Goal: Task Accomplishment & Management: Complete application form

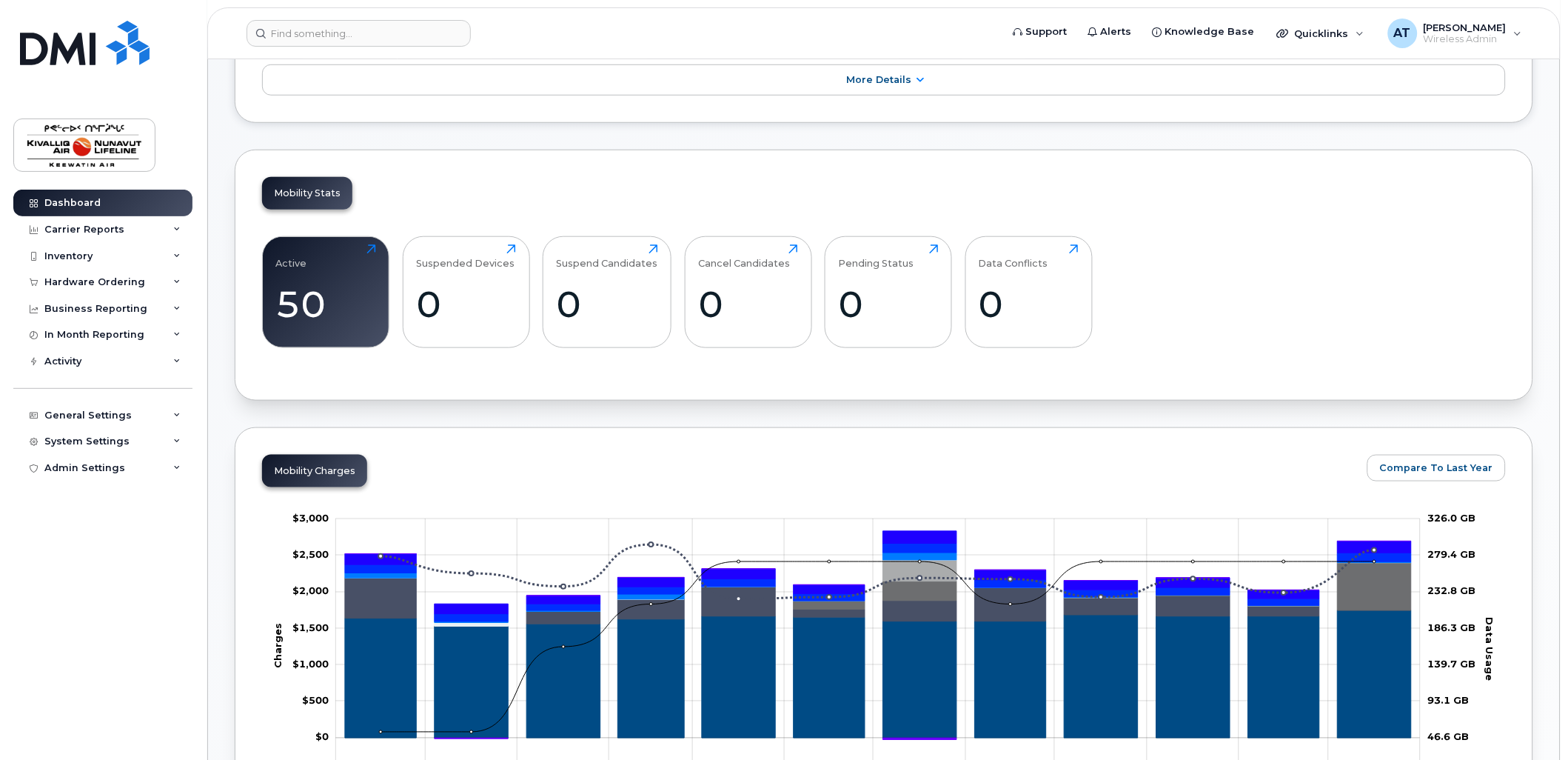
scroll to position [396, 0]
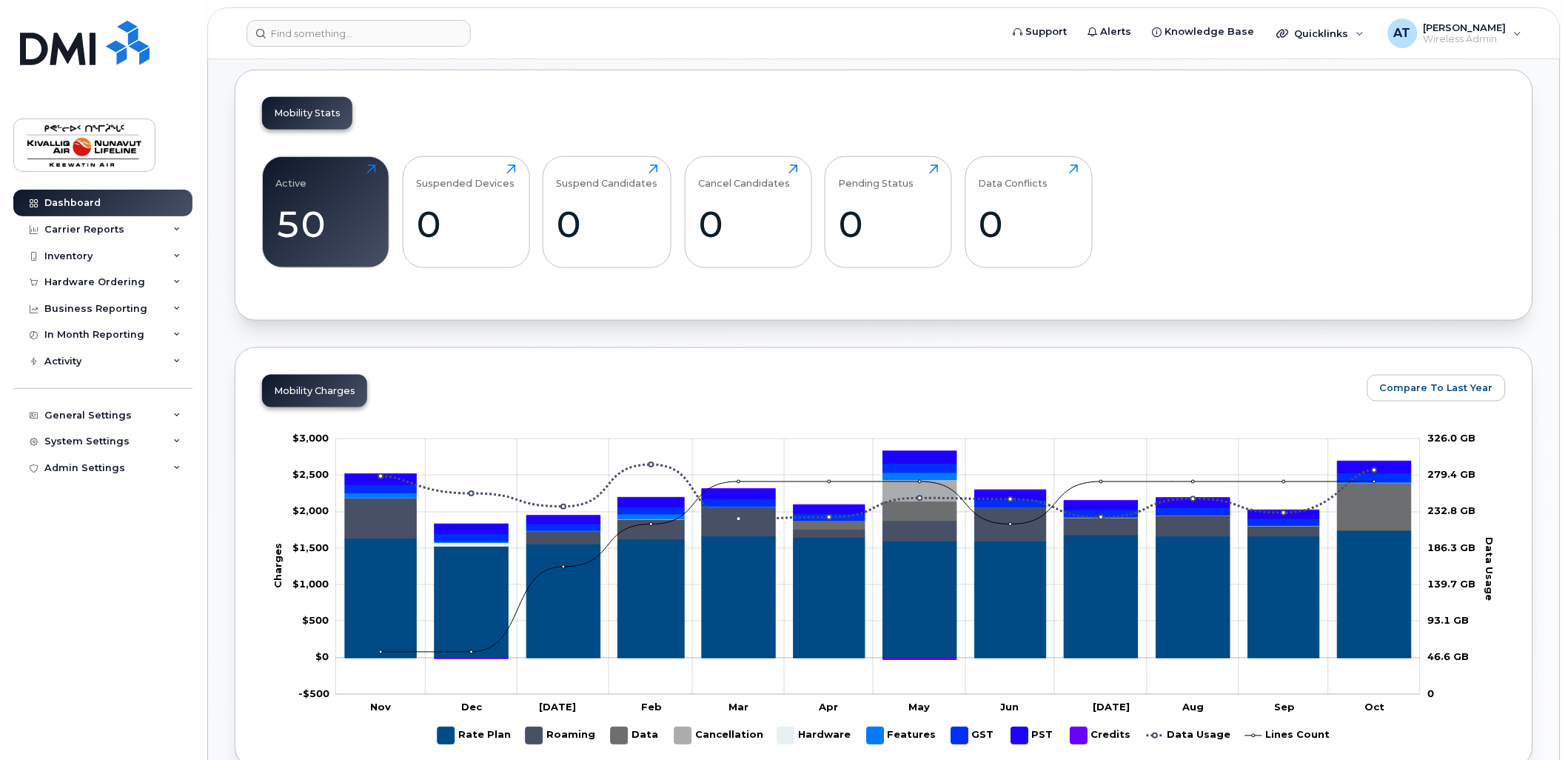
click at [1193, 255] on div "Active 50 Click to view more Suspended Devices 0 Click to view more Suspend Can…" at bounding box center [885, 217] width 1244 height 150
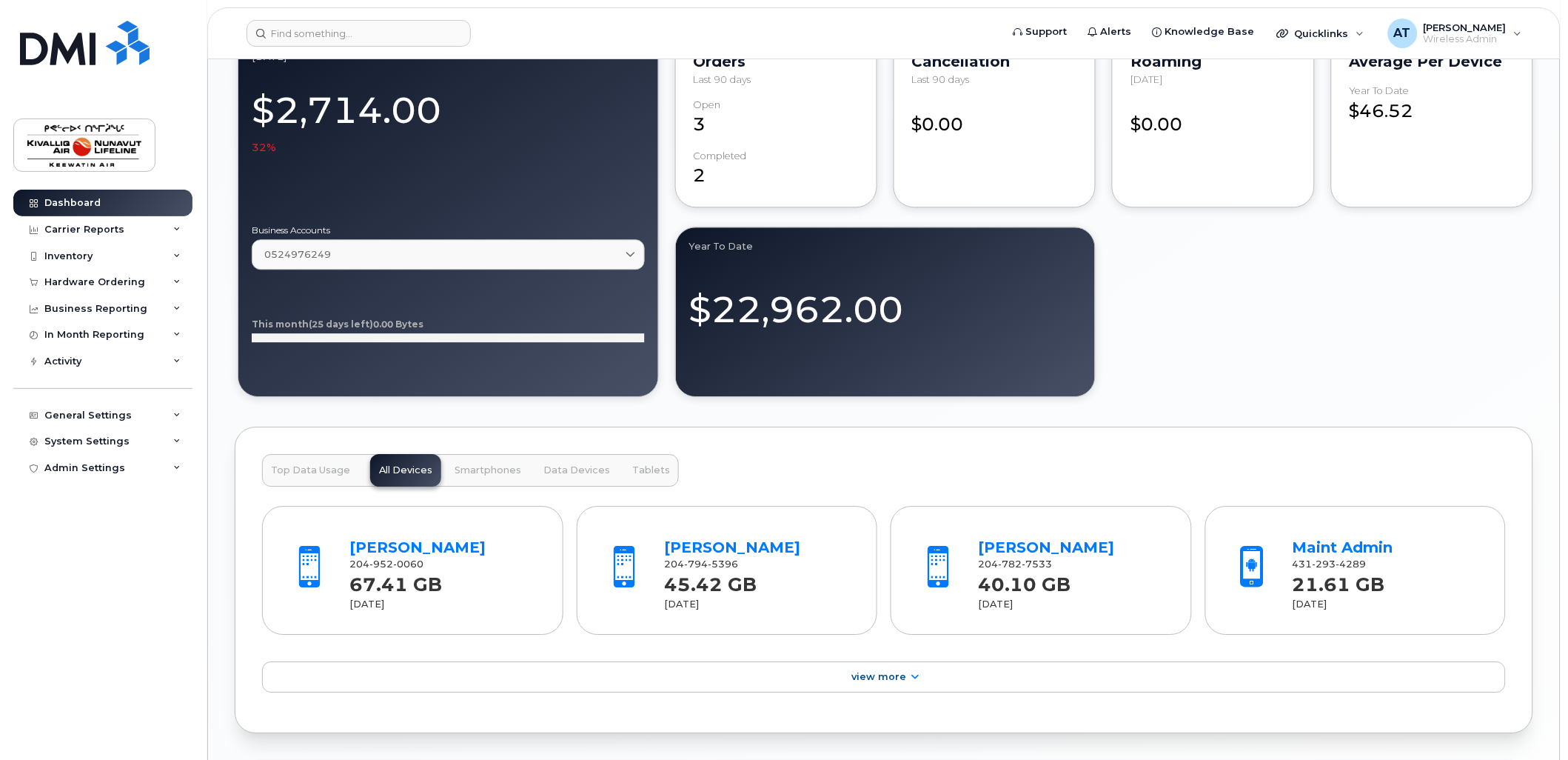
scroll to position [1764, 0]
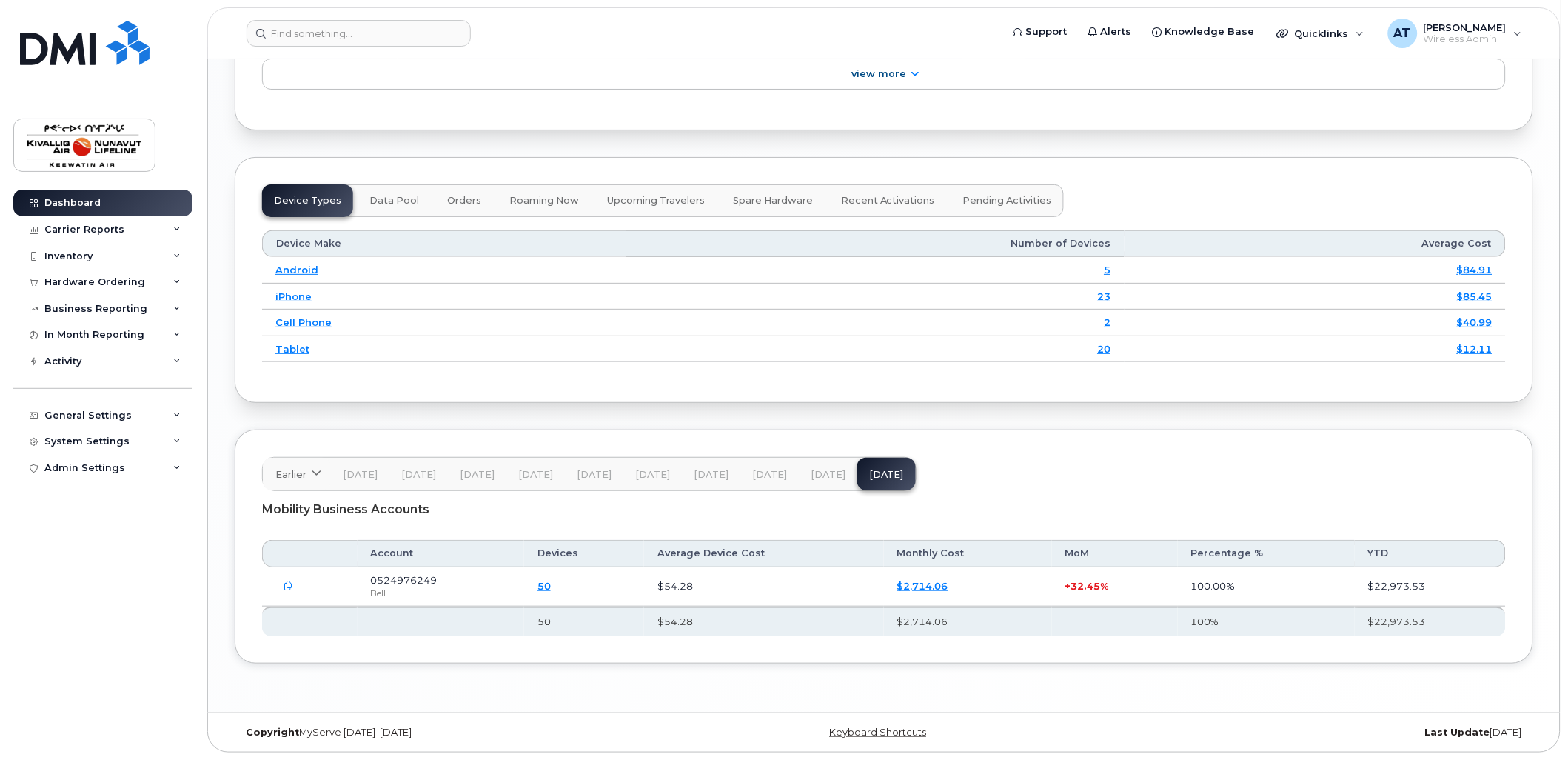
click at [935, 585] on link "$2,714.06" at bounding box center [923, 585] width 51 height 12
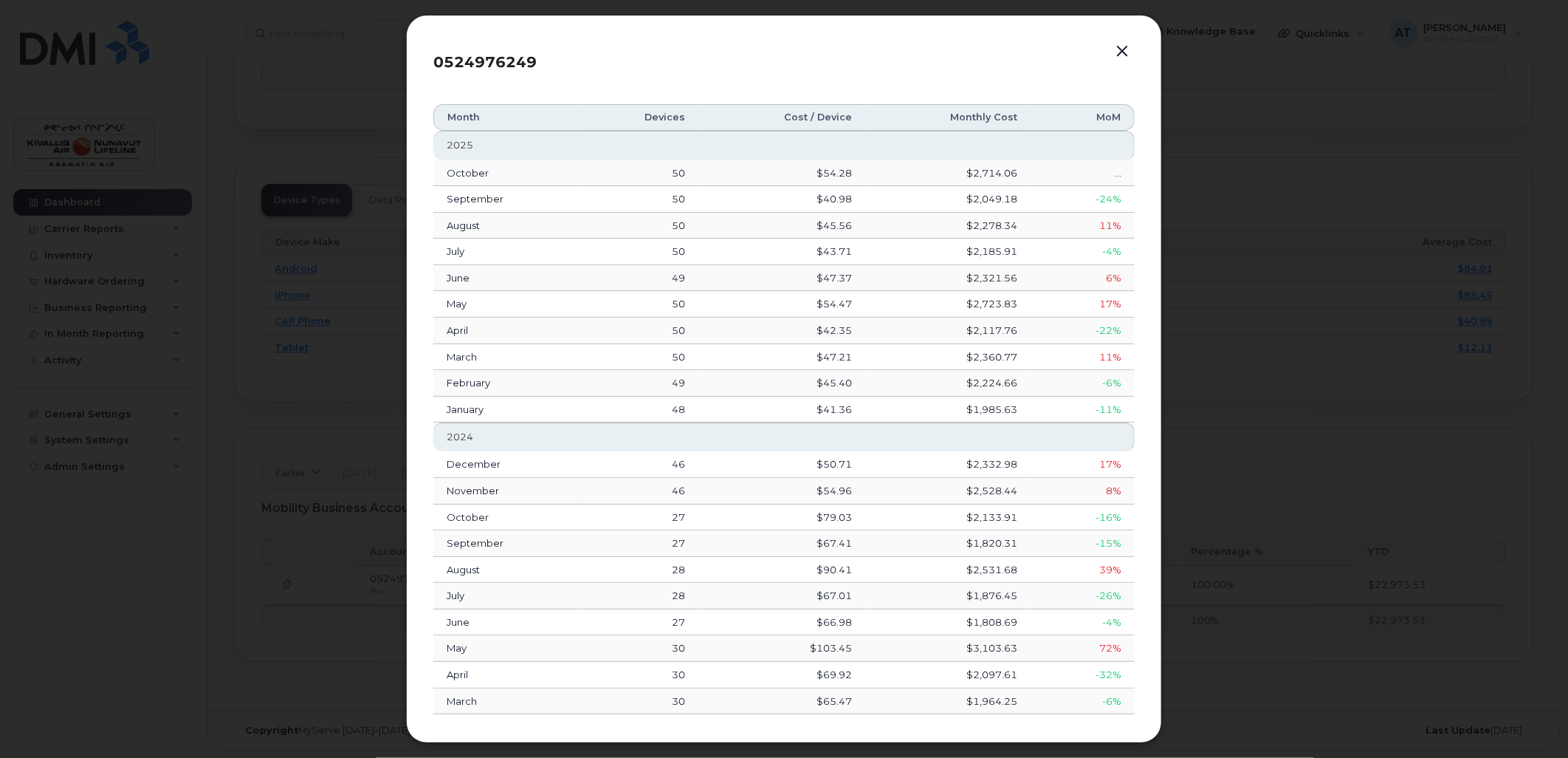
click at [1120, 50] on button "button" at bounding box center [1122, 52] width 23 height 21
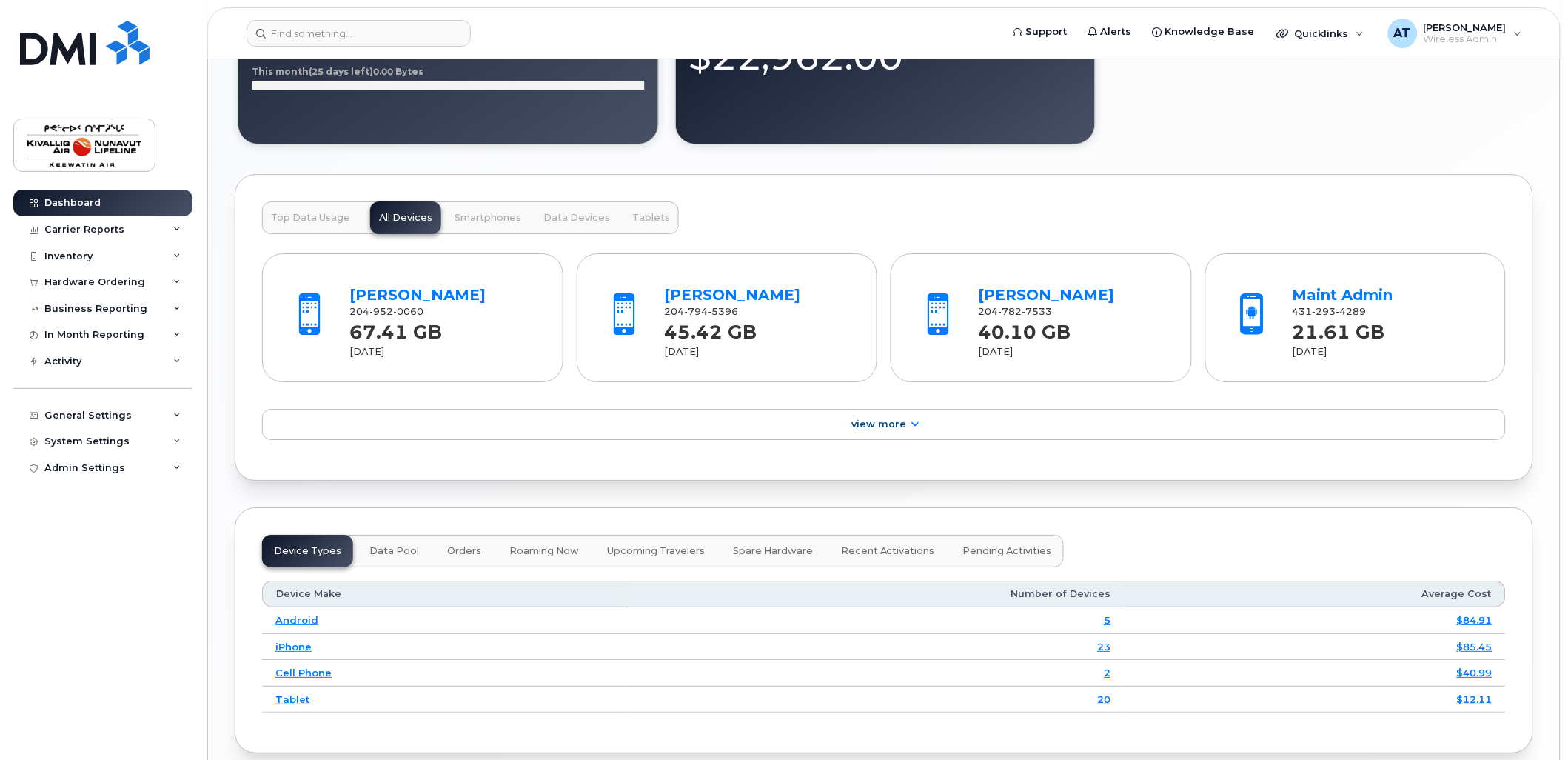
scroll to position [1380, 0]
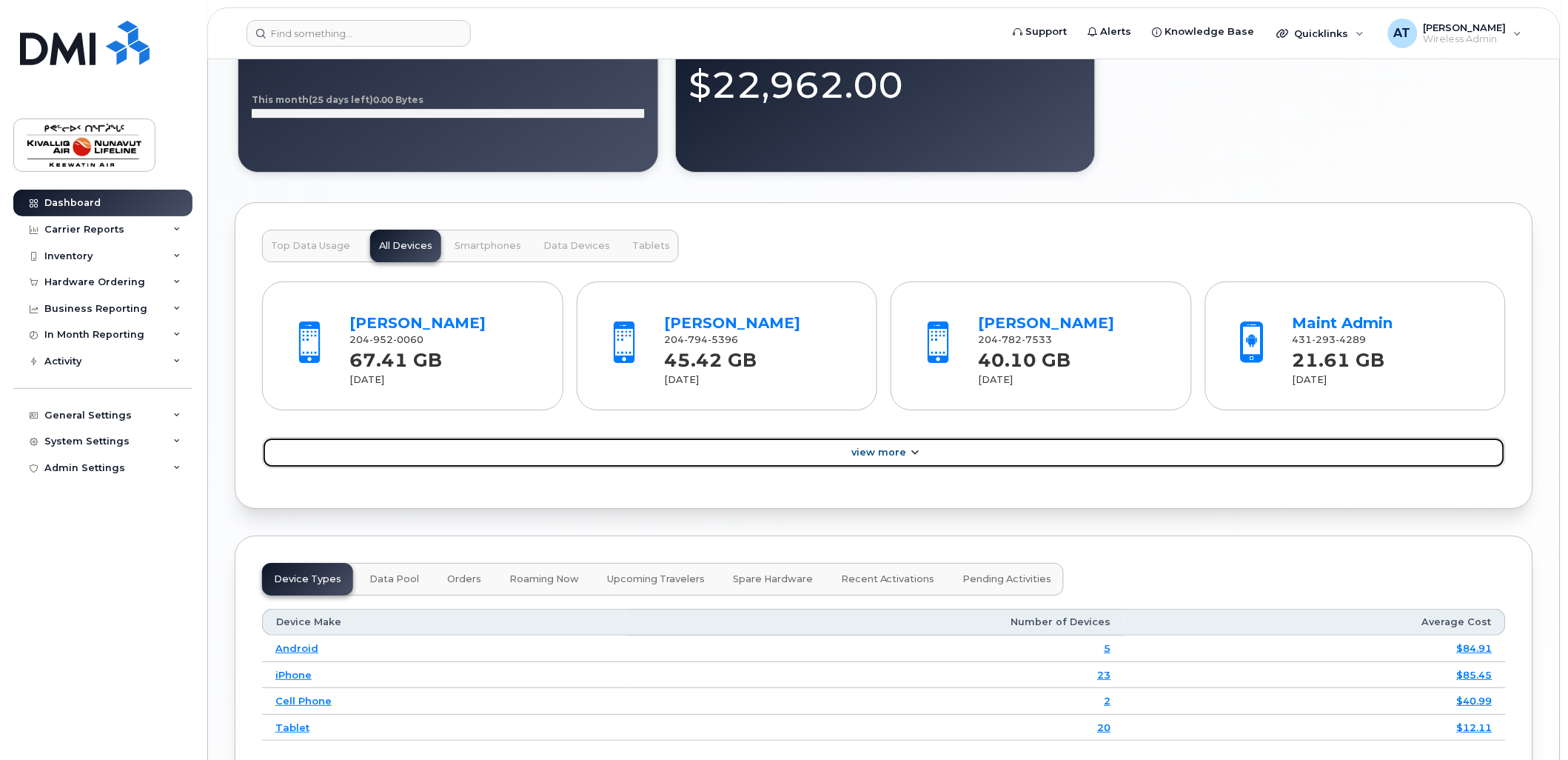
click at [909, 458] on icon at bounding box center [915, 453] width 12 height 9
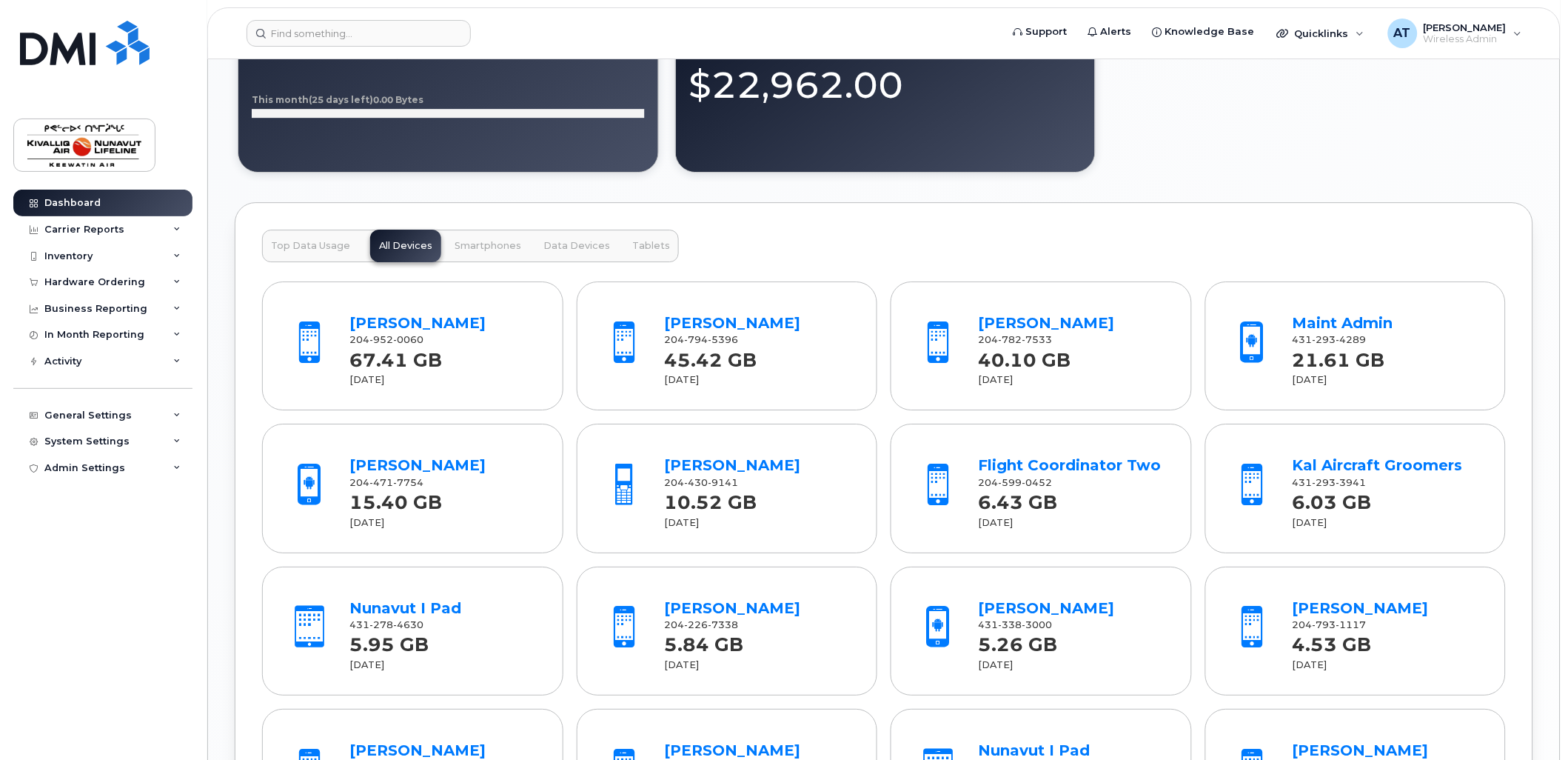
click at [908, 231] on div "Top Data Usage All Devices Smartphones Data Devices Tablets Darrell Grantham 20…" at bounding box center [885, 568] width 1299 height 734
click at [956, 249] on div "Top Data Usage All Devices Smartphones Data Devices Tablets Darrell Grantham 20…" at bounding box center [885, 568] width 1299 height 734
click at [791, 228] on div "Top Data Usage All Devices Smartphones Data Devices Tablets Darrell Grantham 20…" at bounding box center [885, 568] width 1299 height 734
click at [322, 252] on span "Top Data Usage" at bounding box center [311, 245] width 79 height 12
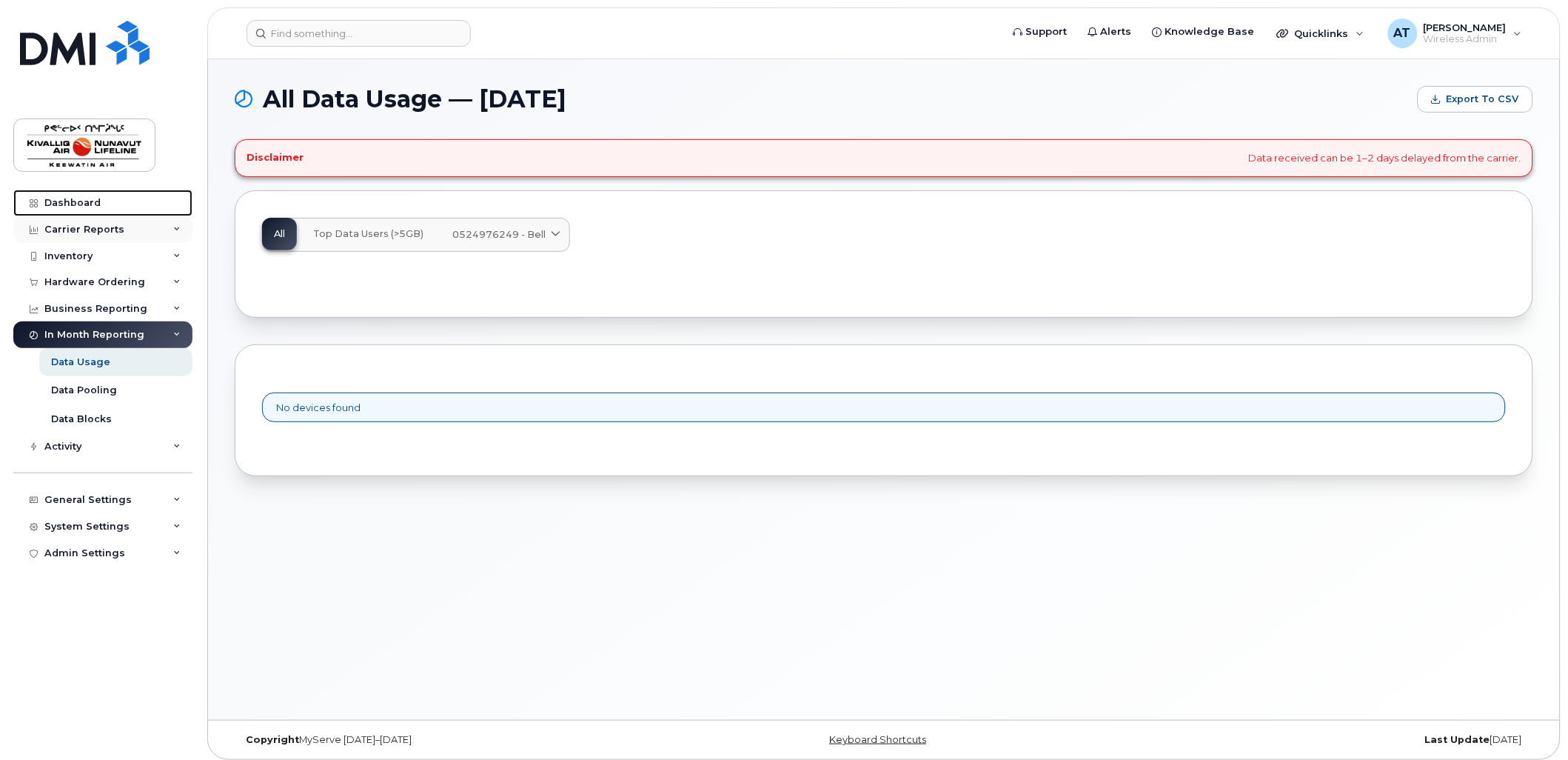
drag, startPoint x: 71, startPoint y: 208, endPoint x: 180, endPoint y: 228, distance: 110.8
click at [71, 208] on div "Dashboard" at bounding box center [73, 203] width 57 height 12
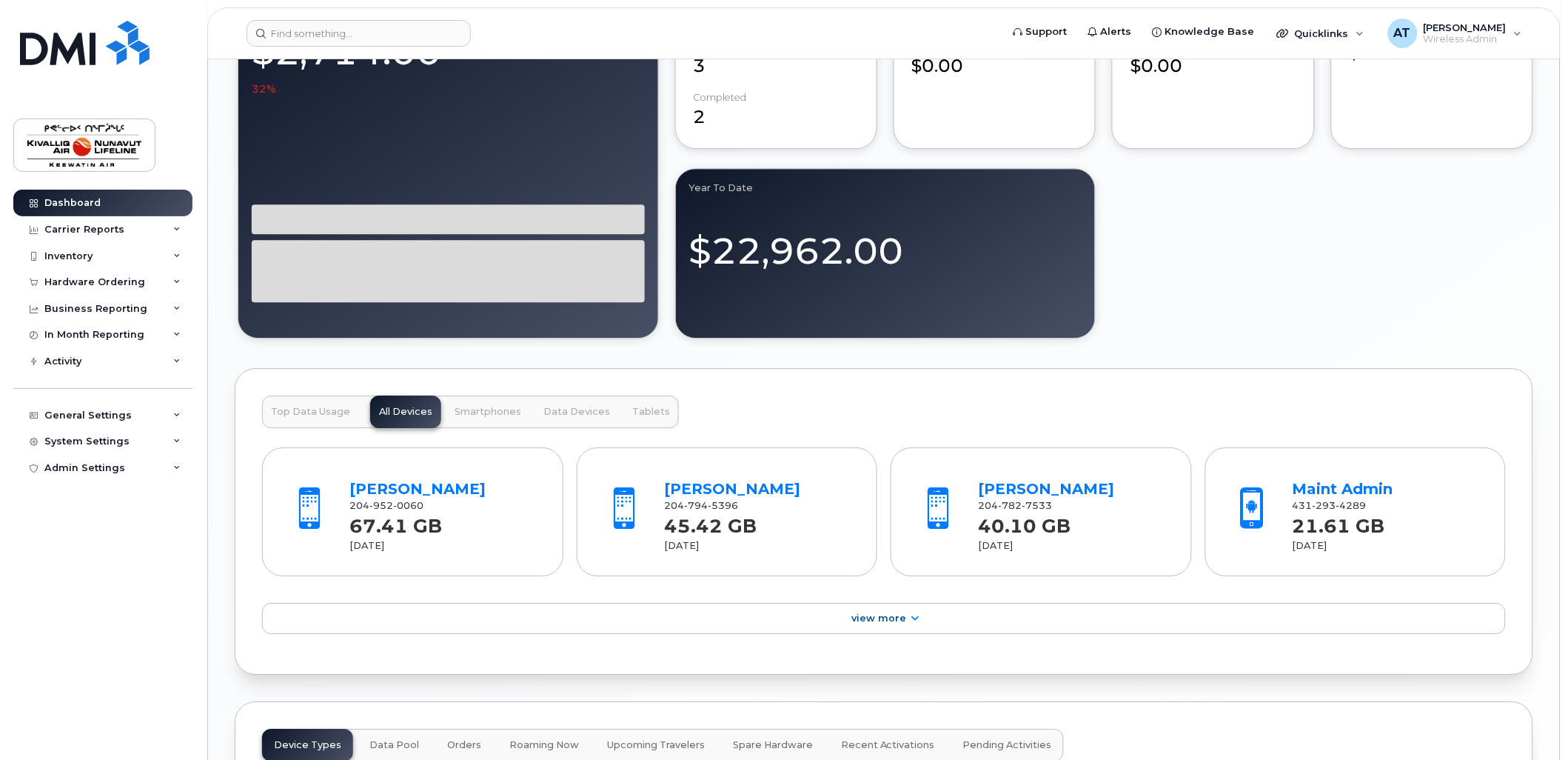
scroll to position [1197, 0]
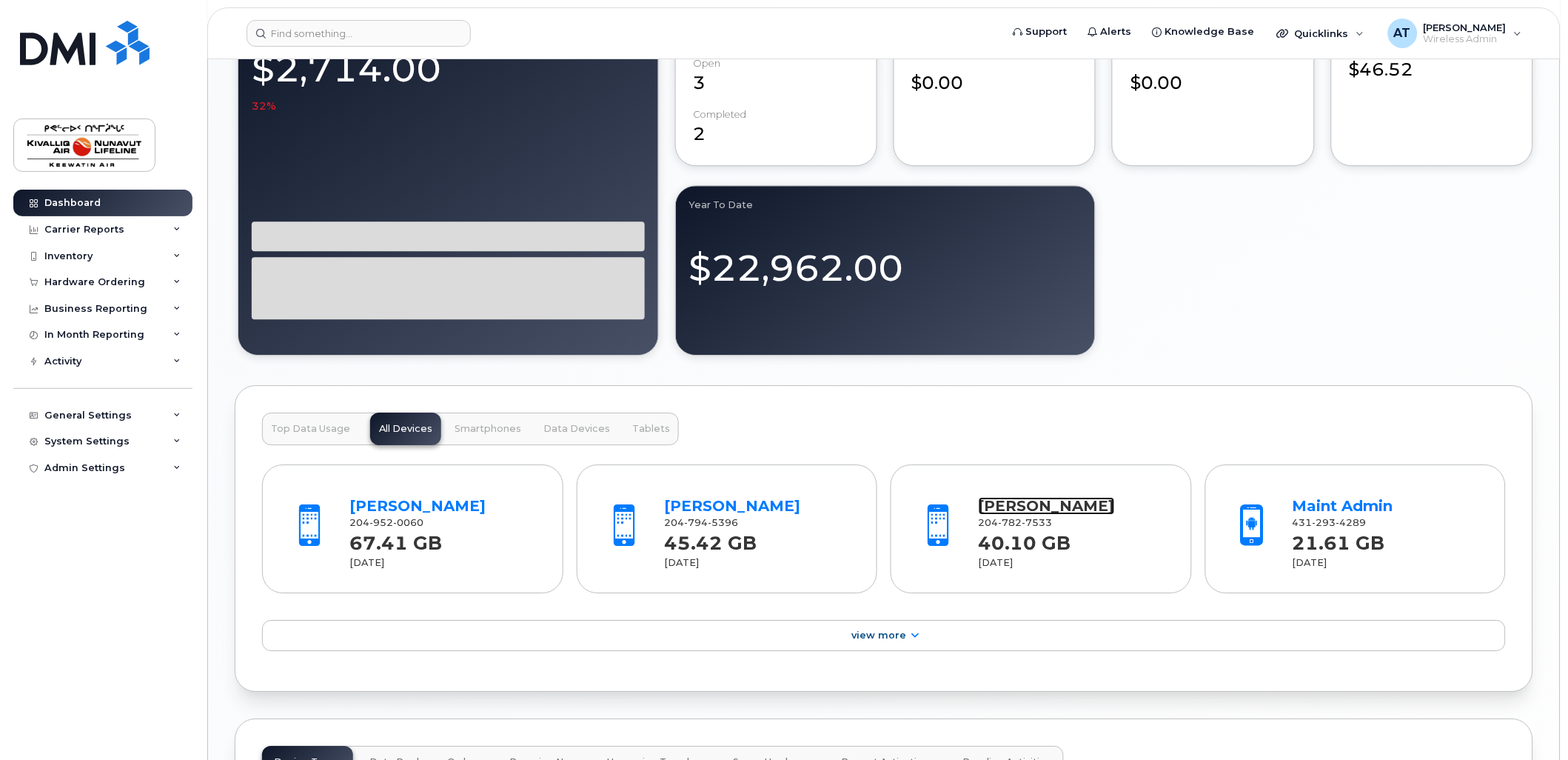
click at [1037, 512] on link "Jason Kendall" at bounding box center [1047, 505] width 136 height 18
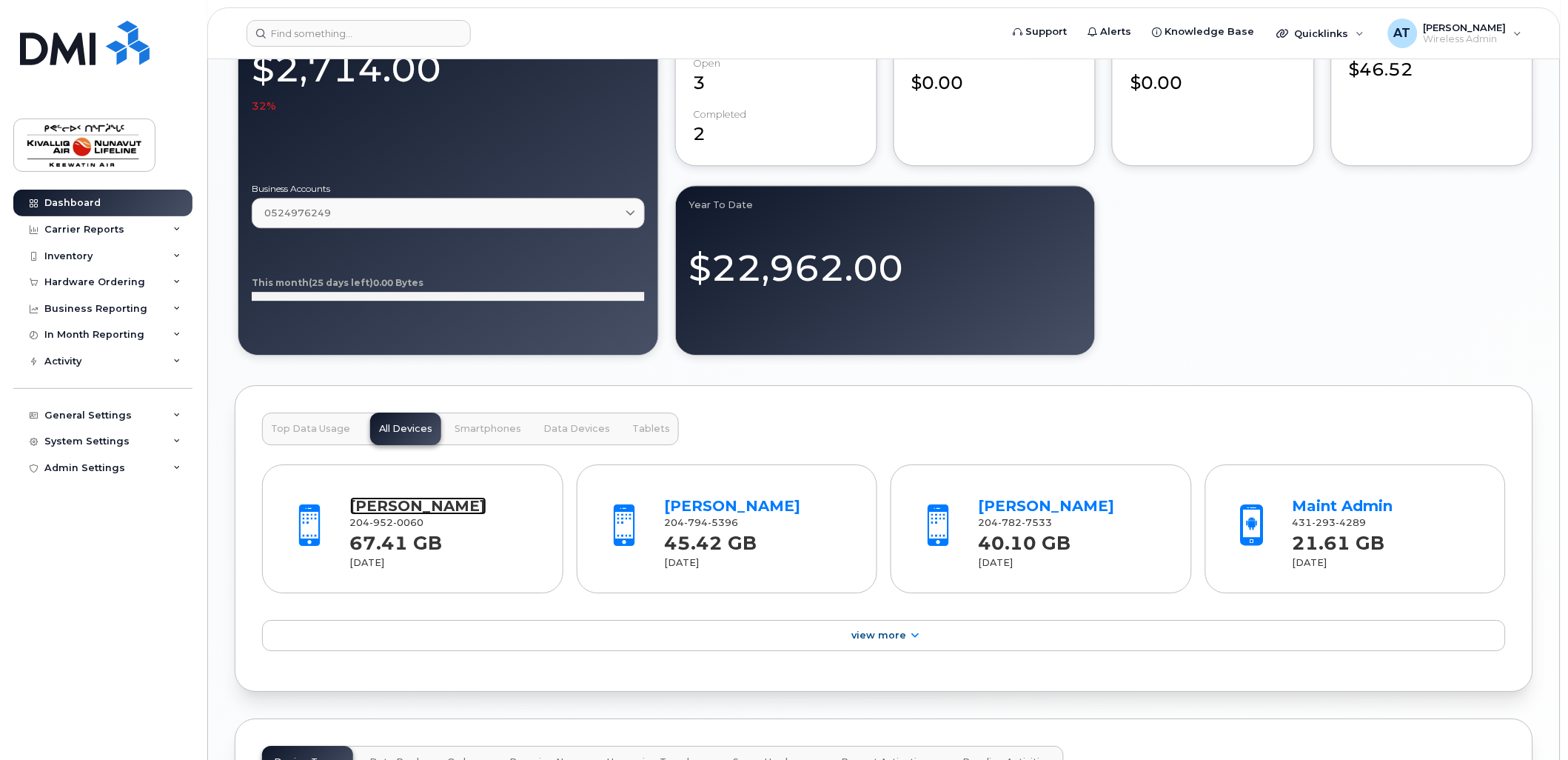
click at [427, 510] on link "[PERSON_NAME]" at bounding box center [418, 505] width 136 height 18
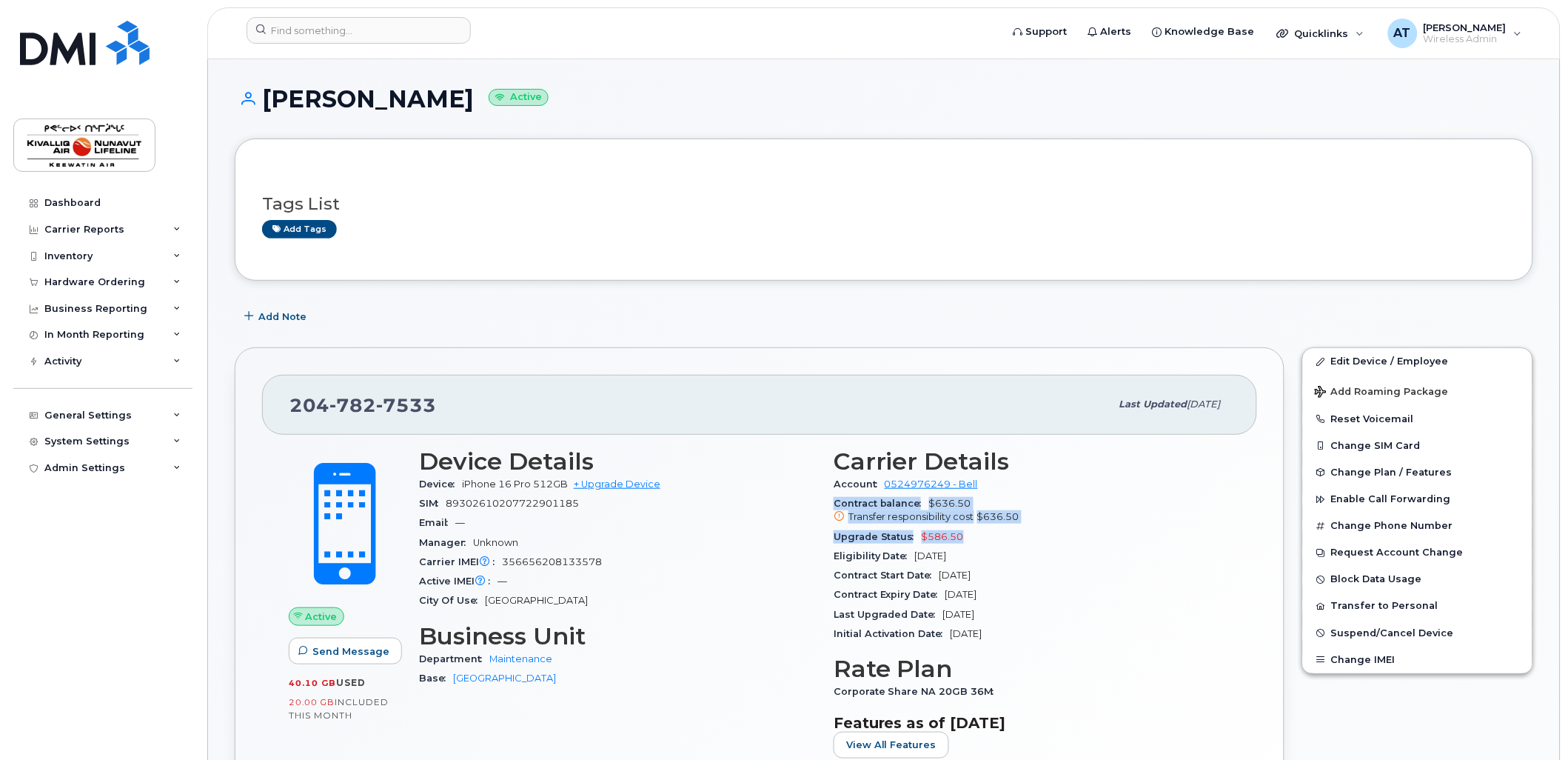
drag, startPoint x: 960, startPoint y: 537, endPoint x: 826, endPoint y: 508, distance: 137.1
click at [826, 508] on div "Carrier Details Account 0524976249 - Bell Contract balance $636.50 Transfer res…" at bounding box center [1032, 609] width 414 height 340
drag, startPoint x: 552, startPoint y: 325, endPoint x: 981, endPoint y: 230, distance: 439.4
click at [554, 325] on div "Add Note" at bounding box center [885, 316] width 1299 height 26
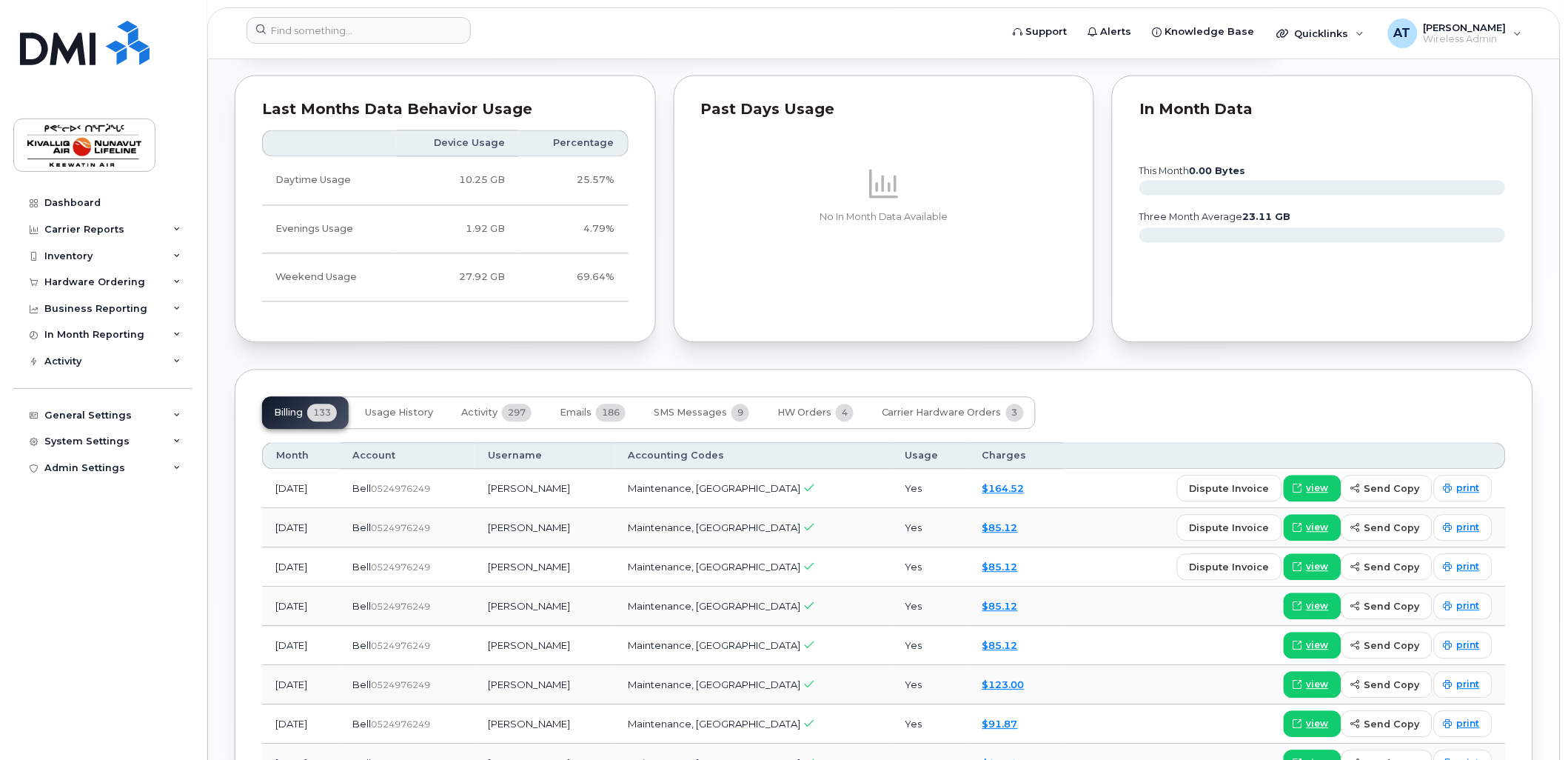
scroll to position [831, 0]
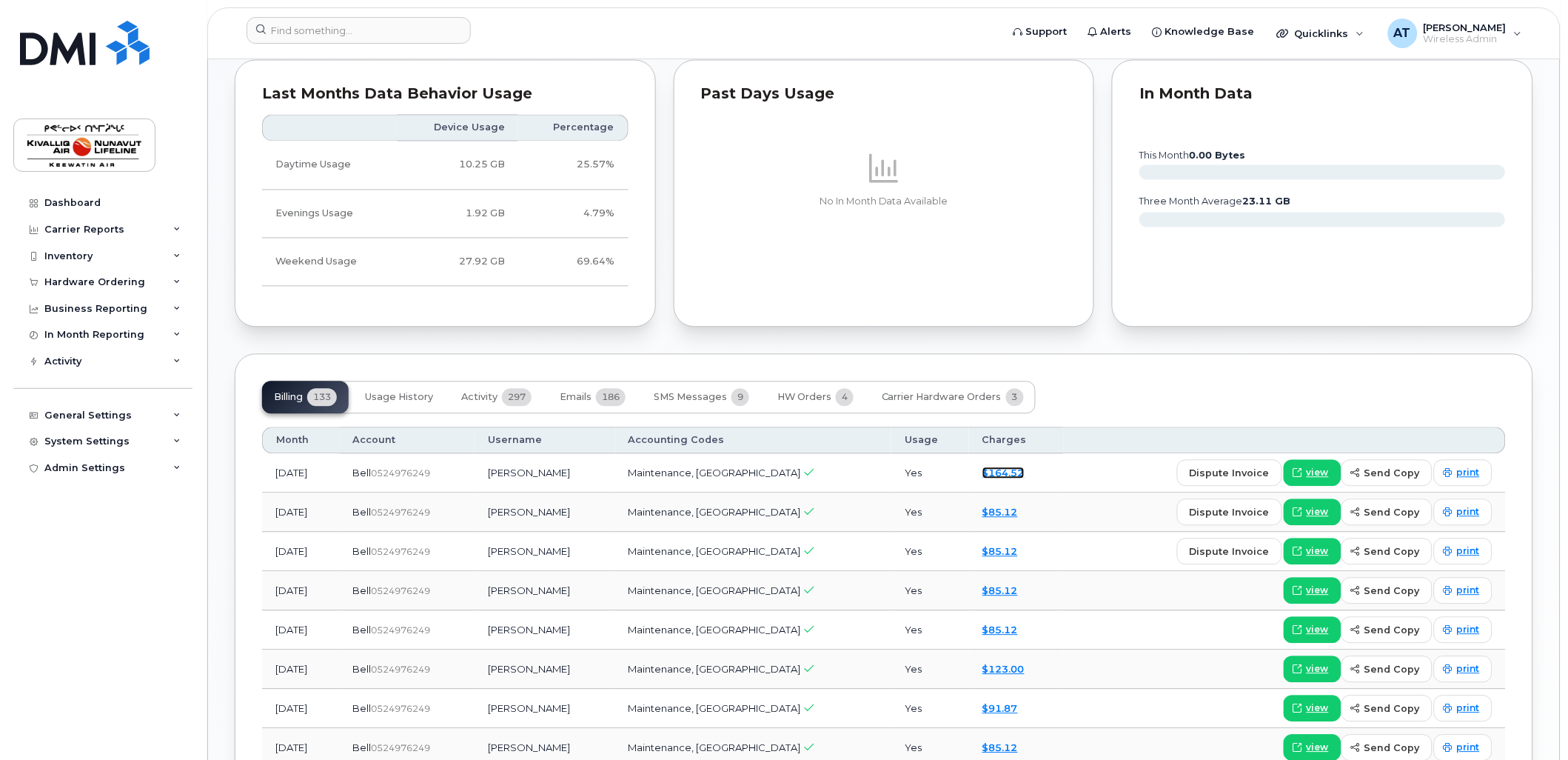
click at [983, 476] on link "$164.52" at bounding box center [1003, 473] width 42 height 12
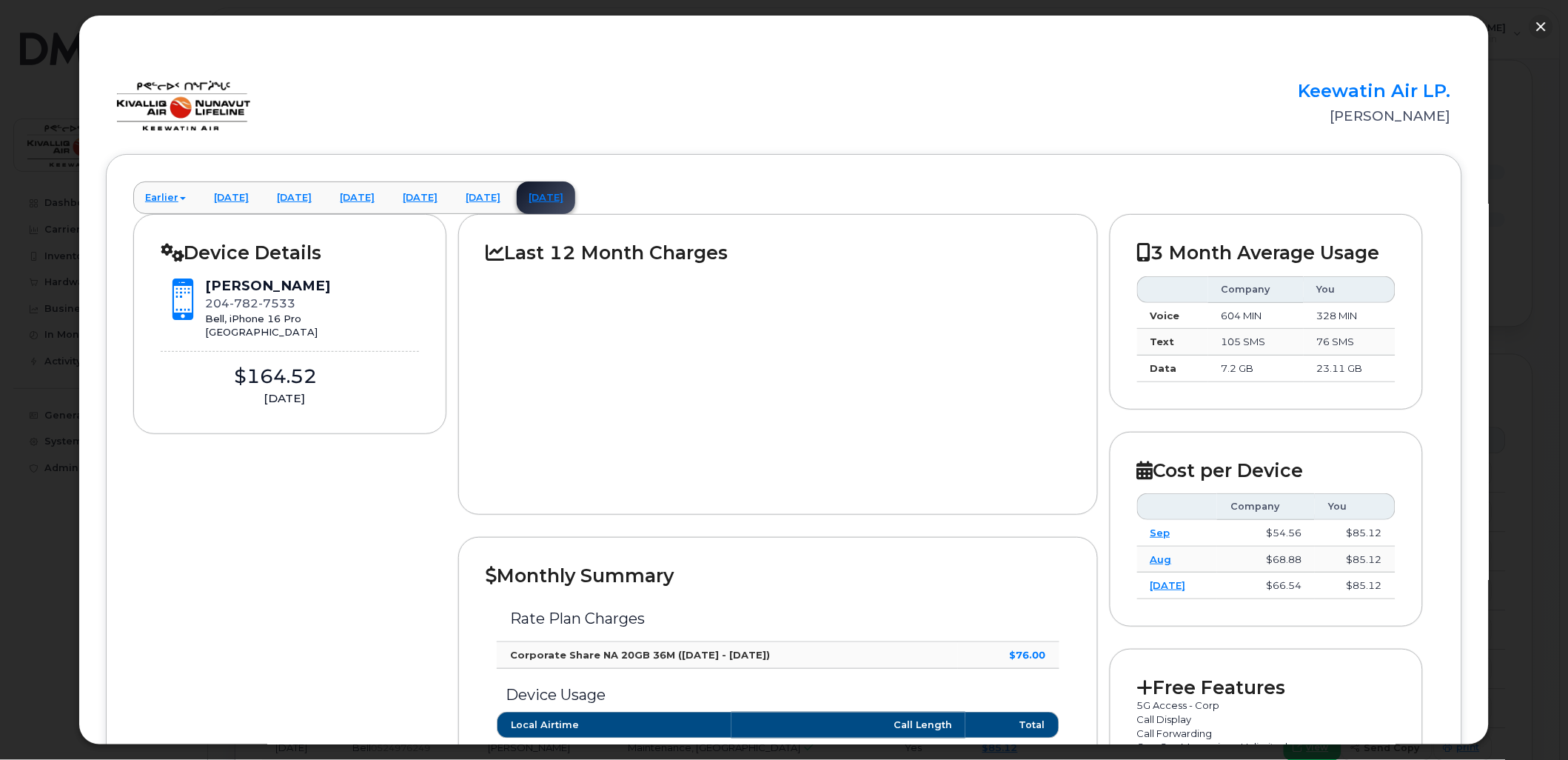
drag, startPoint x: 731, startPoint y: 250, endPoint x: 504, endPoint y: 253, distance: 227.0
click at [504, 253] on h2 "Last 12 Month Charges" at bounding box center [778, 253] width 584 height 23
click at [510, 252] on h2 "Last 12 Month Charges" at bounding box center [778, 253] width 584 height 23
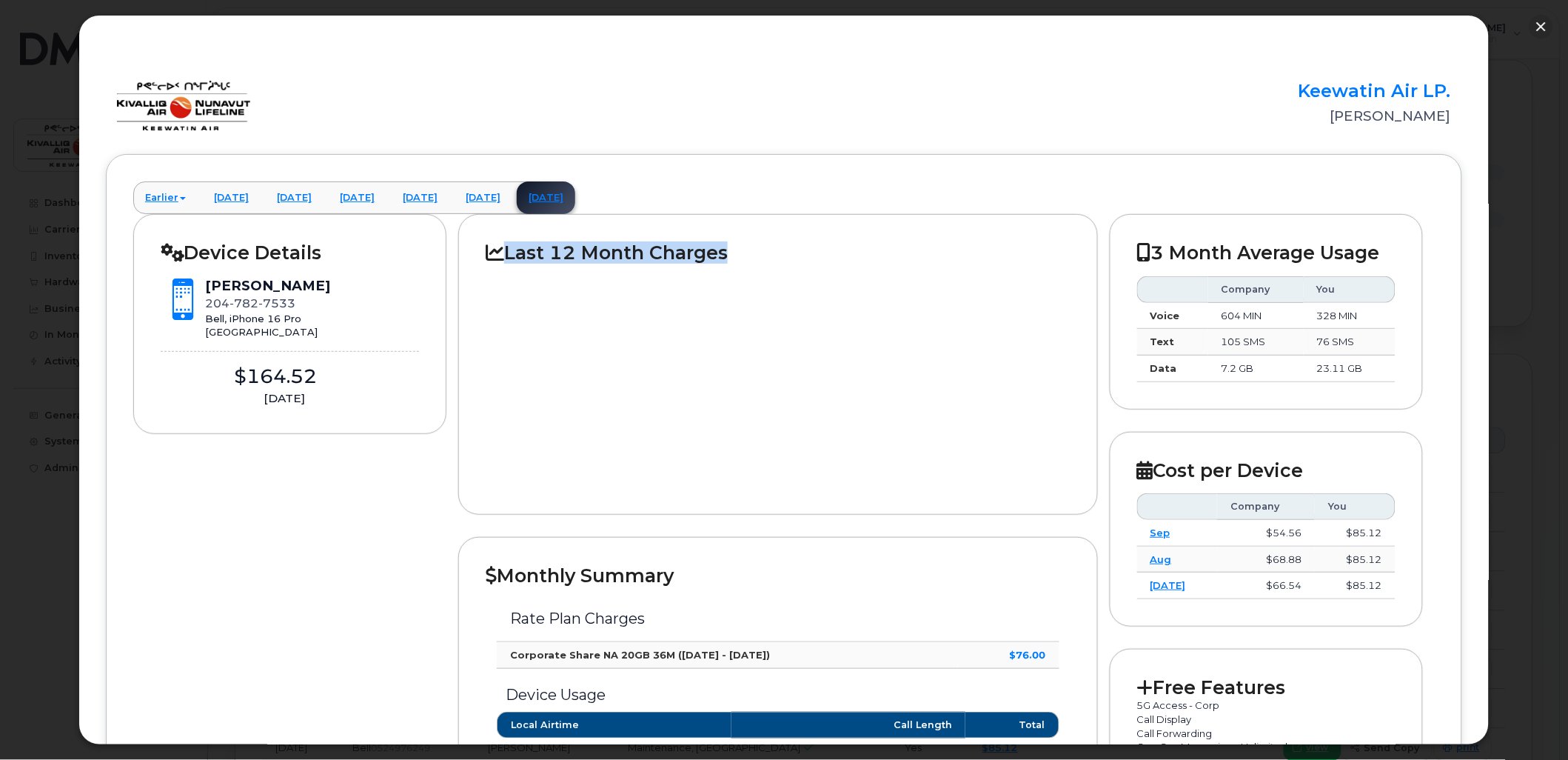
click at [510, 252] on h2 "Last 12 Month Charges" at bounding box center [778, 253] width 584 height 23
drag, startPoint x: 510, startPoint y: 252, endPoint x: 501, endPoint y: 256, distance: 9.8
click at [501, 256] on icon at bounding box center [496, 252] width 19 height 19
drag, startPoint x: 509, startPoint y: 250, endPoint x: 750, endPoint y: 254, distance: 241.0
click at [750, 254] on h2 "Last 12 Month Charges" at bounding box center [778, 253] width 584 height 23
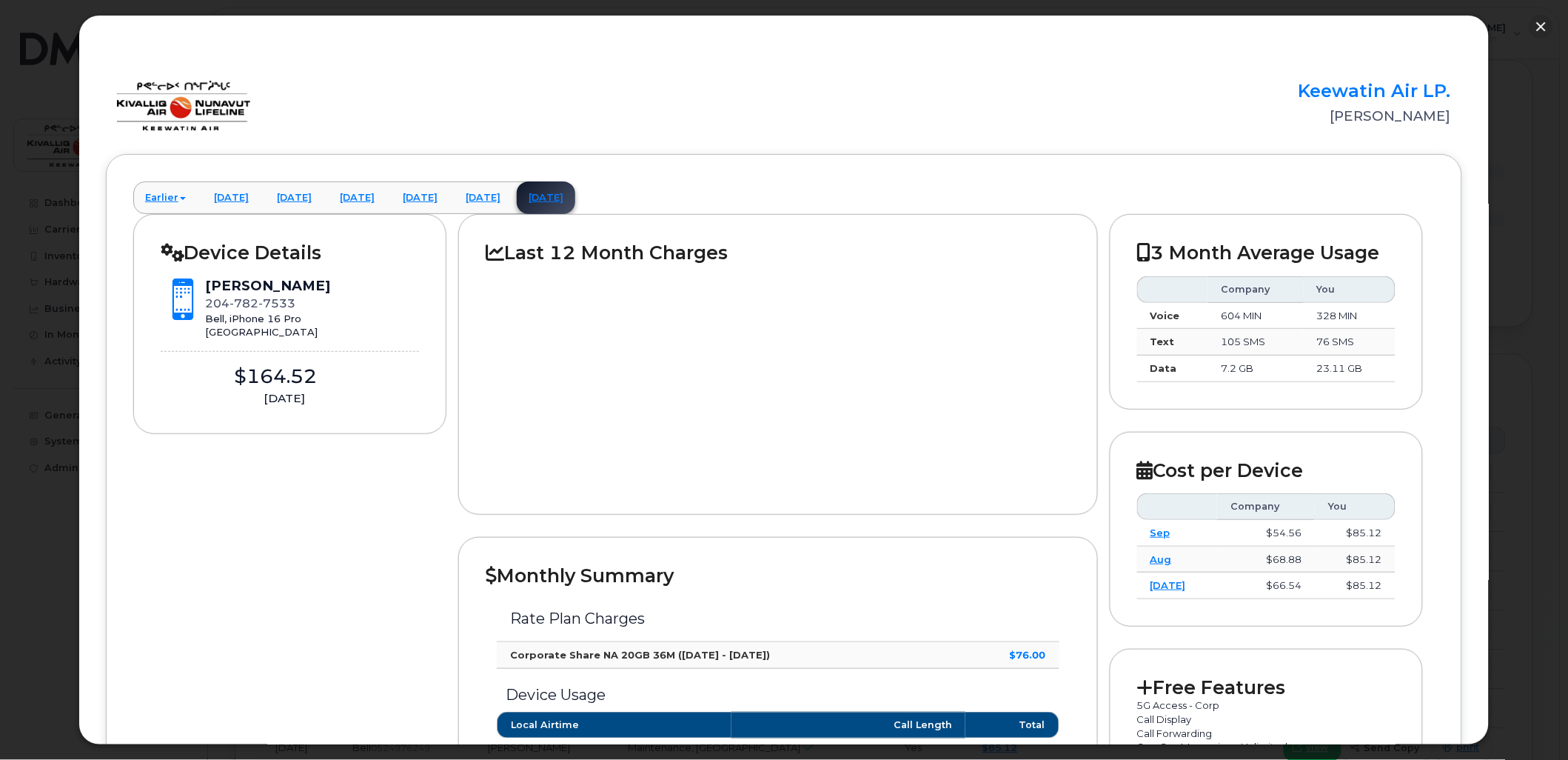
drag, startPoint x: 750, startPoint y: 254, endPoint x: 739, endPoint y: 256, distance: 11.2
click at [739, 256] on h2 "Last 12 Month Charges" at bounding box center [778, 253] width 584 height 23
drag, startPoint x: 739, startPoint y: 253, endPoint x: 485, endPoint y: 249, distance: 254.0
click at [486, 249] on h2 "Last 12 Month Charges" at bounding box center [778, 253] width 584 height 23
drag, startPoint x: 485, startPoint y: 249, endPoint x: 462, endPoint y: 262, distance: 26.4
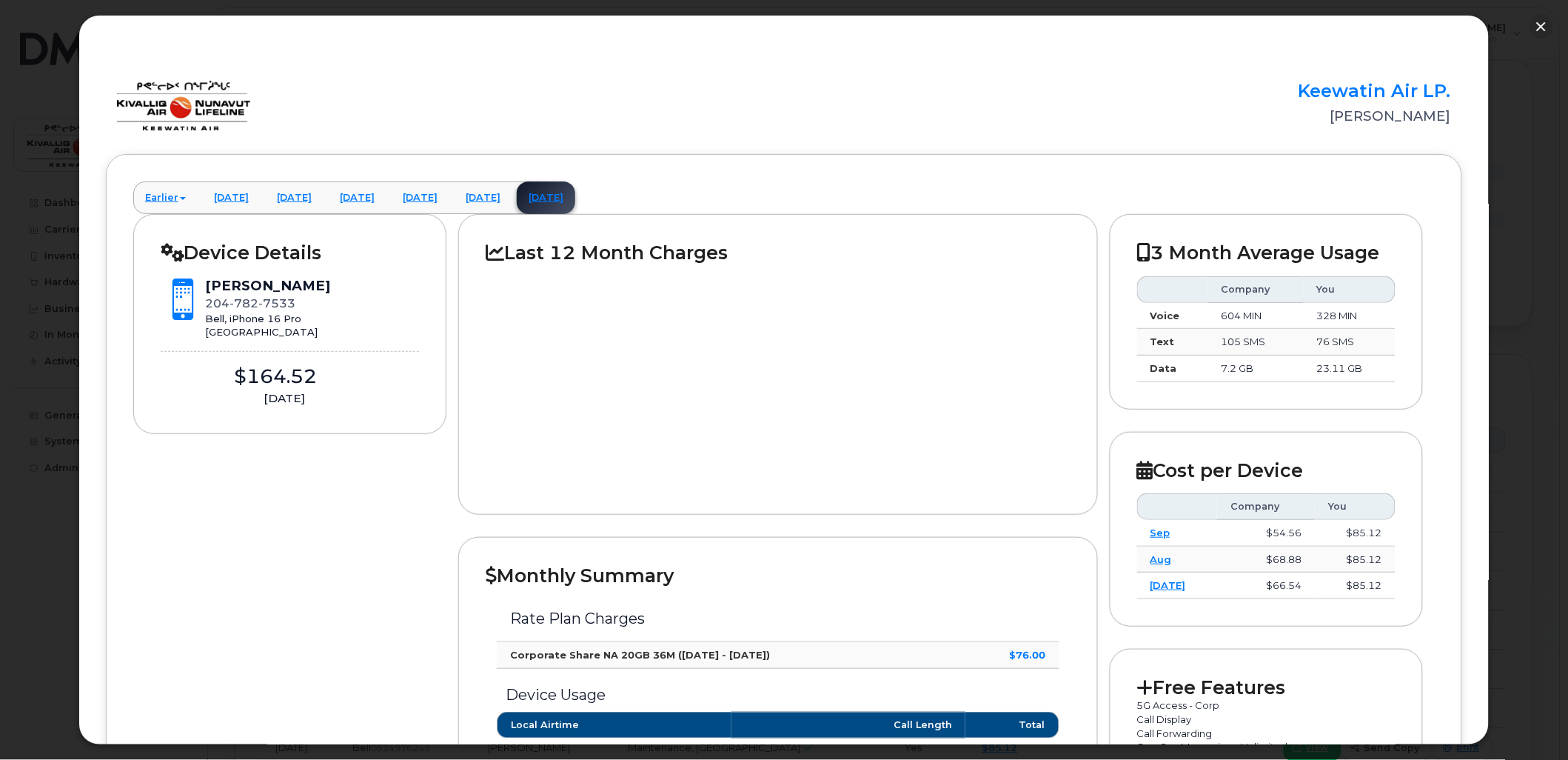
click at [462, 262] on div "Last 12 Month Charges" at bounding box center [778, 364] width 639 height 300
drag, startPoint x: 292, startPoint y: 330, endPoint x: 160, endPoint y: 279, distance: 141.5
click at [160, 279] on div "Jason Kendall 204 782 7533 Bell, iPhone 16 Pro Winnipeg" at bounding box center [290, 308] width 260 height 63
click at [1541, 24] on button "button" at bounding box center [1541, 26] width 24 height 24
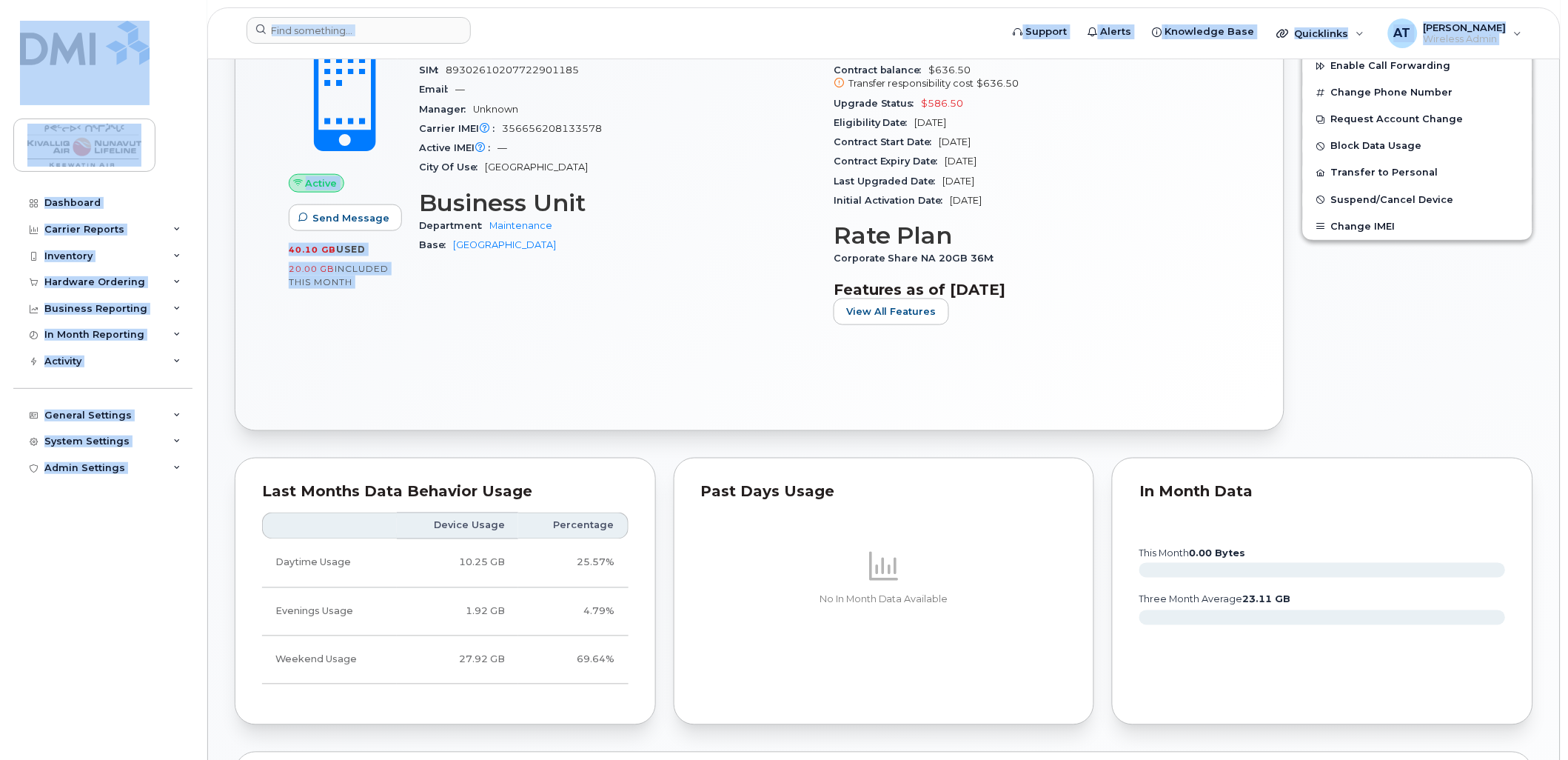
scroll to position [425, 0]
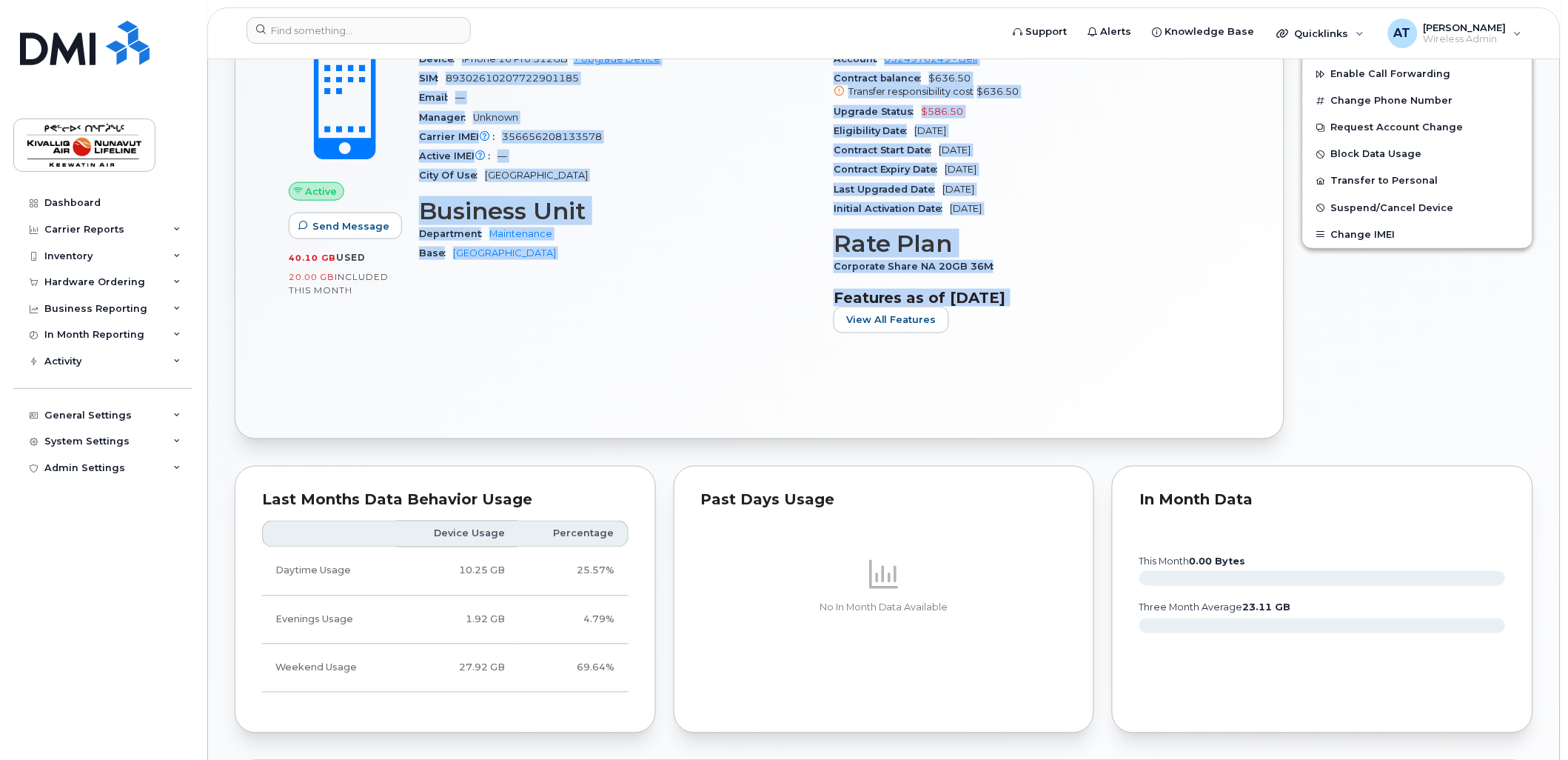
drag, startPoint x: 424, startPoint y: 463, endPoint x: 1070, endPoint y: 321, distance: 661.4
click at [1070, 321] on div "Device Details Device iPhone 16 Pro 512GB + Upgrade Device SIM 8930261020772290…" at bounding box center [825, 184] width 829 height 340
click at [1068, 324] on section "Features as of Oct 01, 2025 View All Features" at bounding box center [1032, 311] width 396 height 44
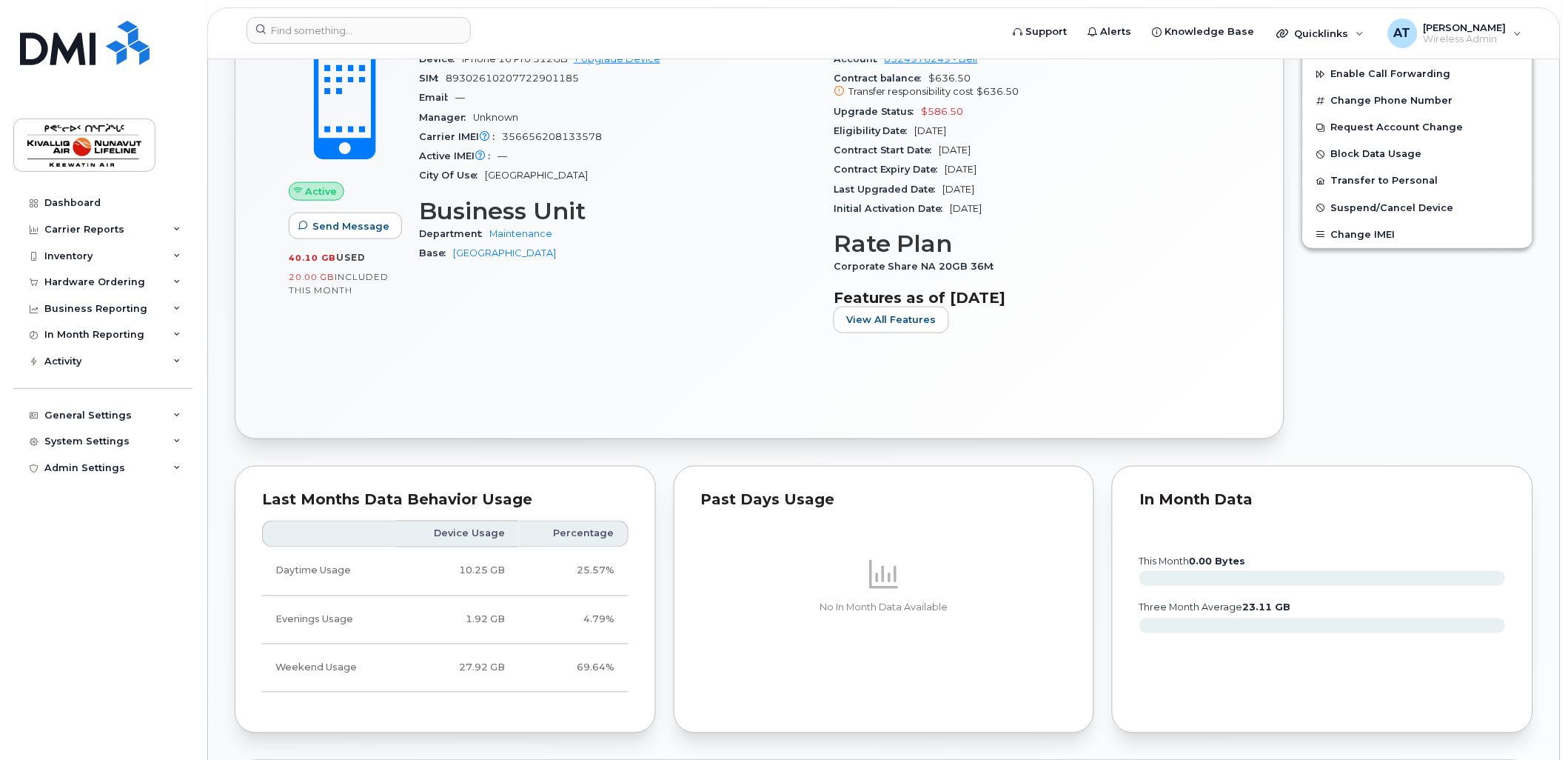
click at [1042, 329] on section "Features as of Oct 01, 2025 View All Features" at bounding box center [1032, 311] width 396 height 44
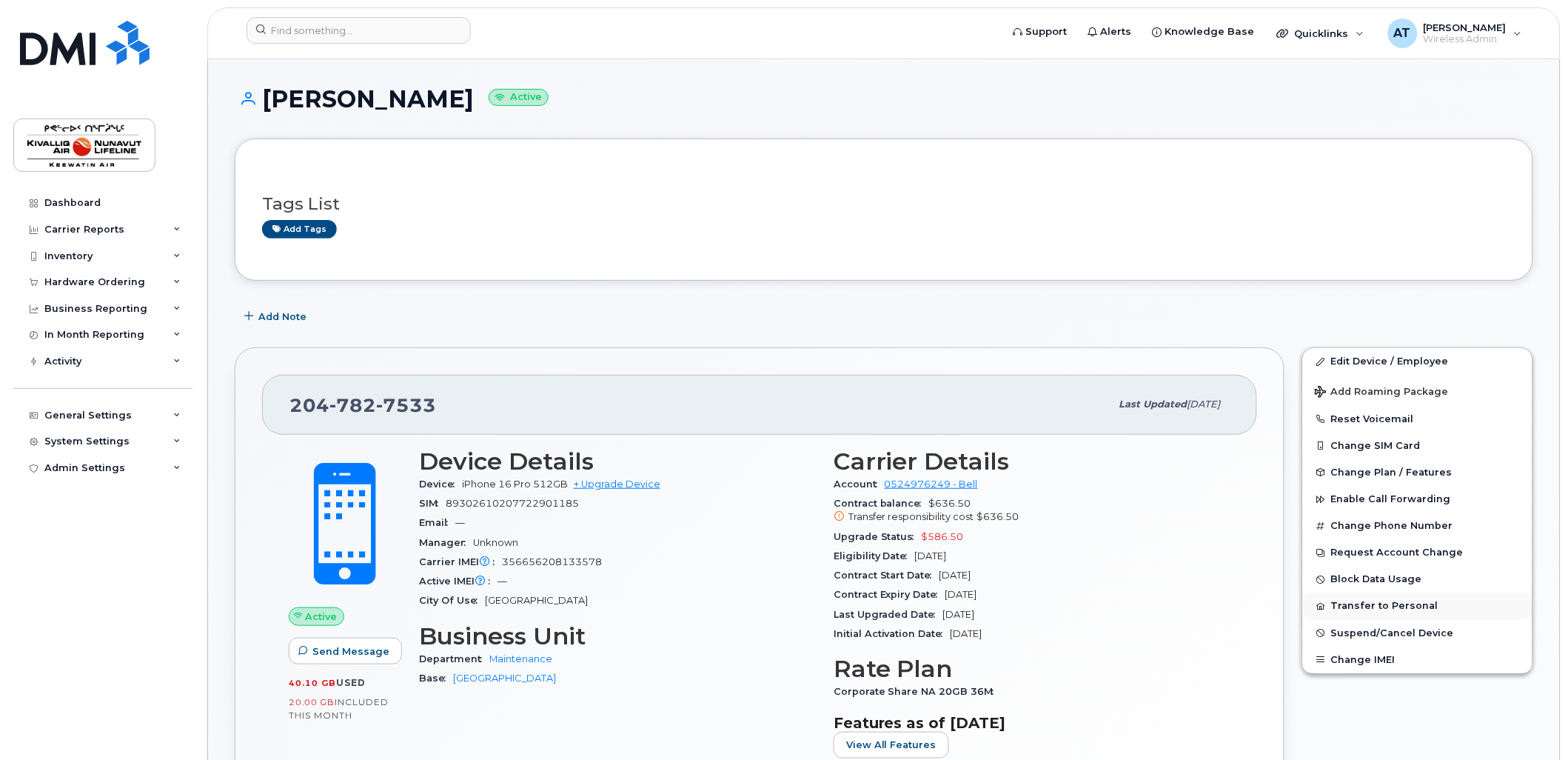
click at [1337, 610] on button "Transfer to Personal" at bounding box center [1417, 605] width 229 height 26
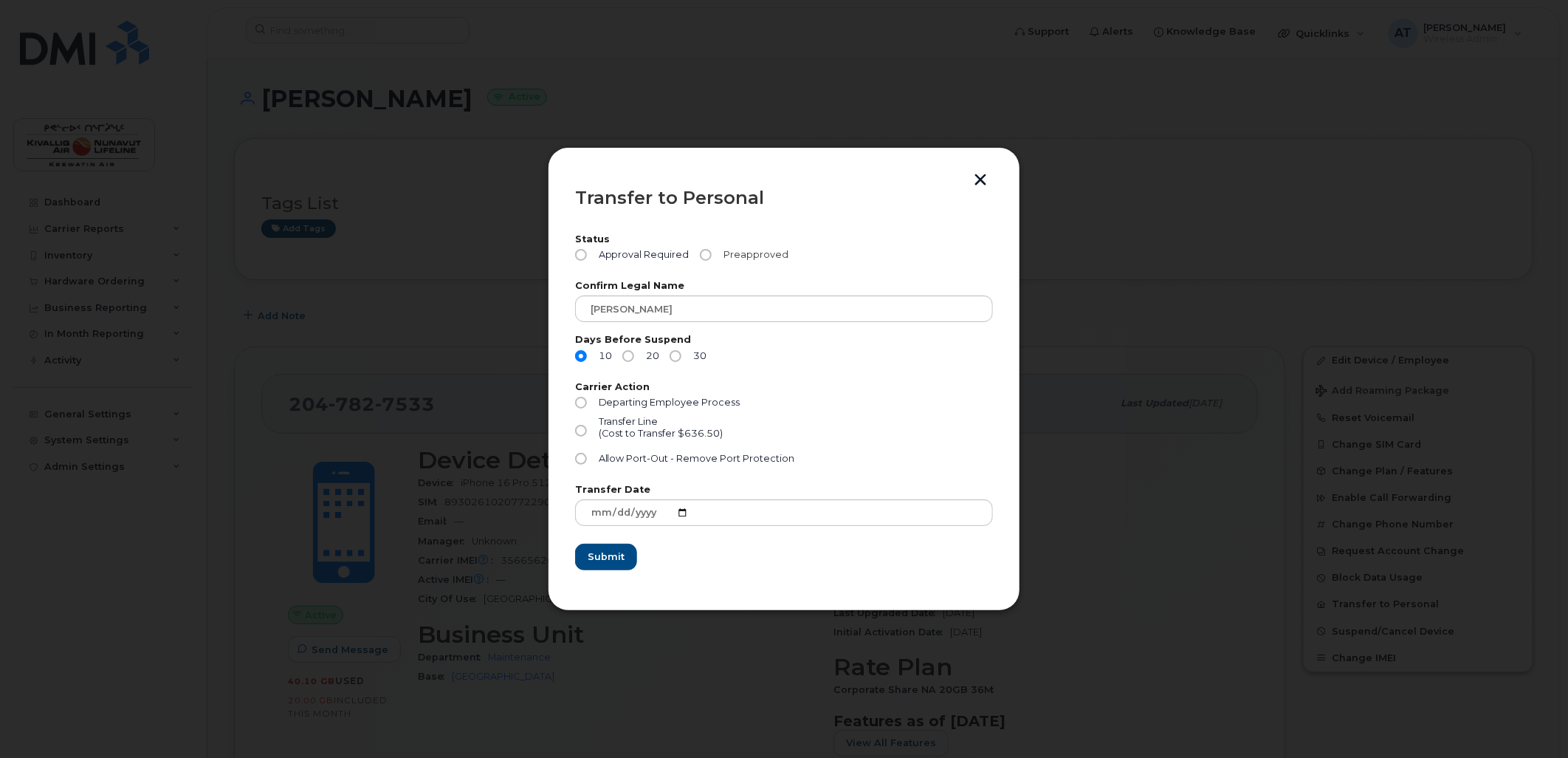
click at [707, 251] on input "Preapproved" at bounding box center [706, 254] width 12 height 12
radio input "true"
click at [629, 353] on input "20" at bounding box center [628, 356] width 12 height 12
radio input "true"
click at [584, 404] on input "Departing Employee Process" at bounding box center [581, 402] width 12 height 12
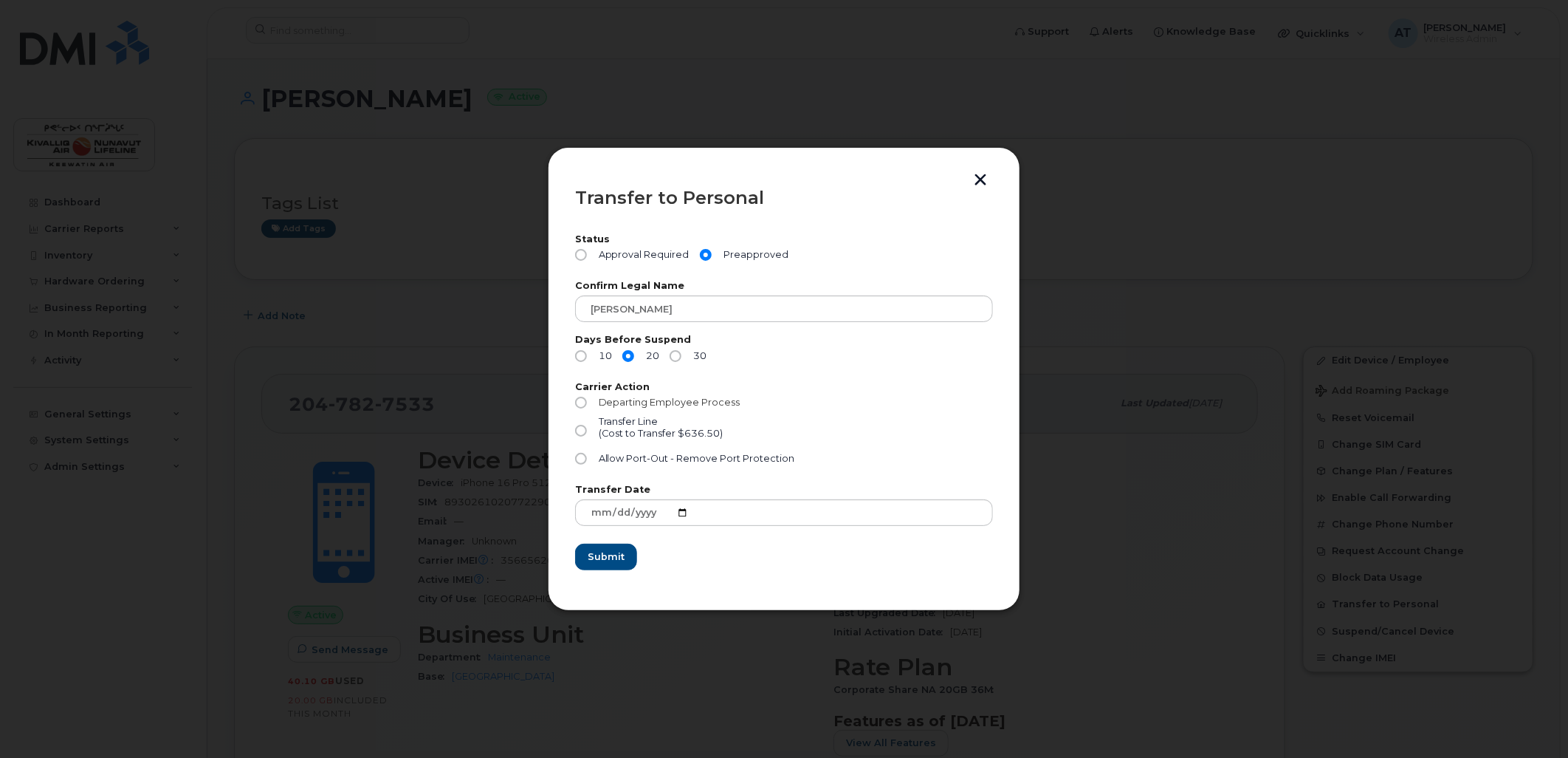
radio input "true"
click at [578, 430] on input "Transfer Line (Cost to Transfer $636.50)" at bounding box center [581, 430] width 12 height 12
radio input "true"
click at [580, 400] on input "Departing Employee Process" at bounding box center [581, 402] width 12 height 12
radio input "true"
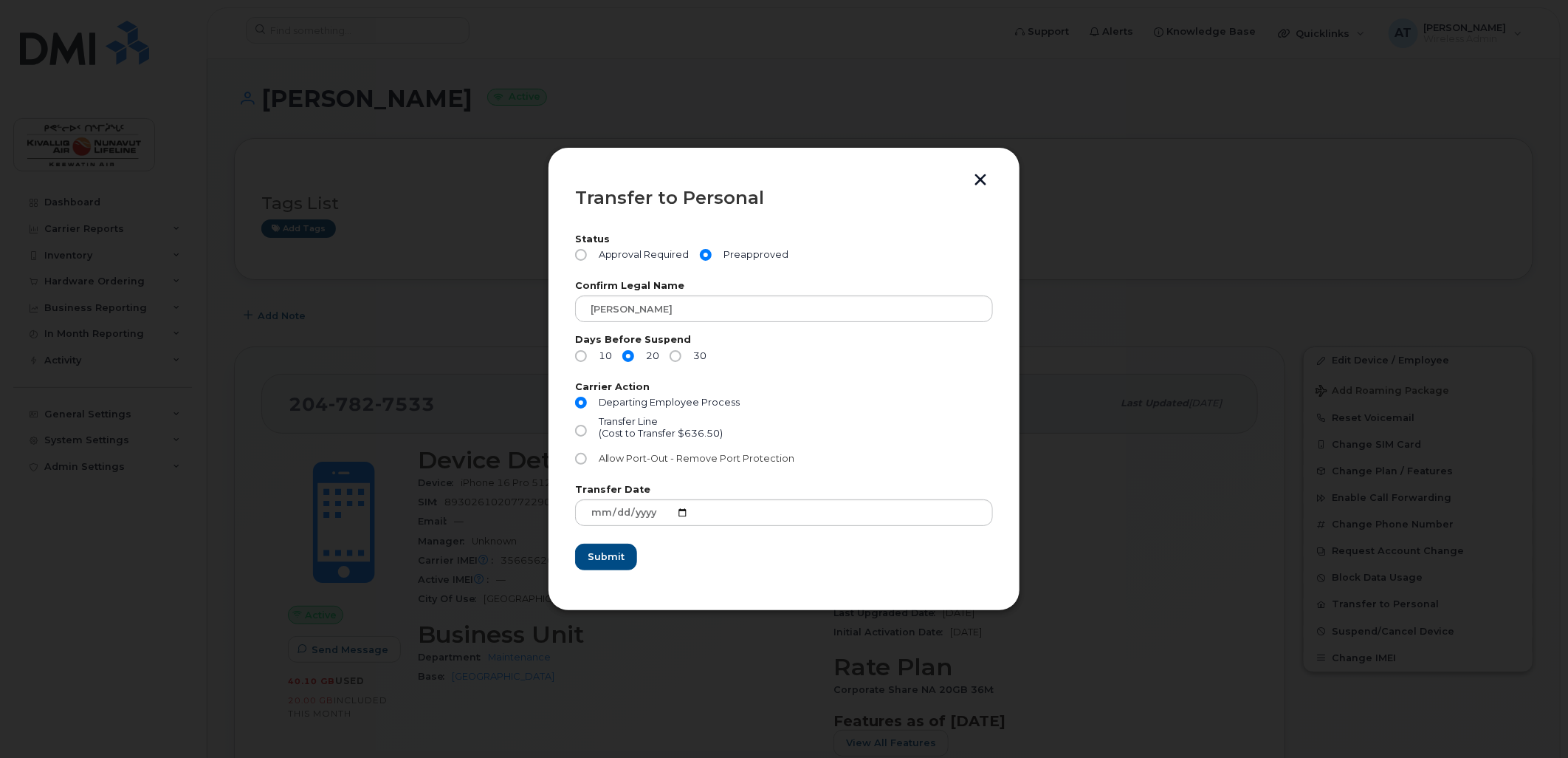
click at [584, 458] on input "Allow Port-Out - Remove Port Protection" at bounding box center [581, 459] width 12 height 12
radio input "true"
click at [580, 399] on input "Departing Employee Process" at bounding box center [581, 402] width 12 height 12
radio input "true"
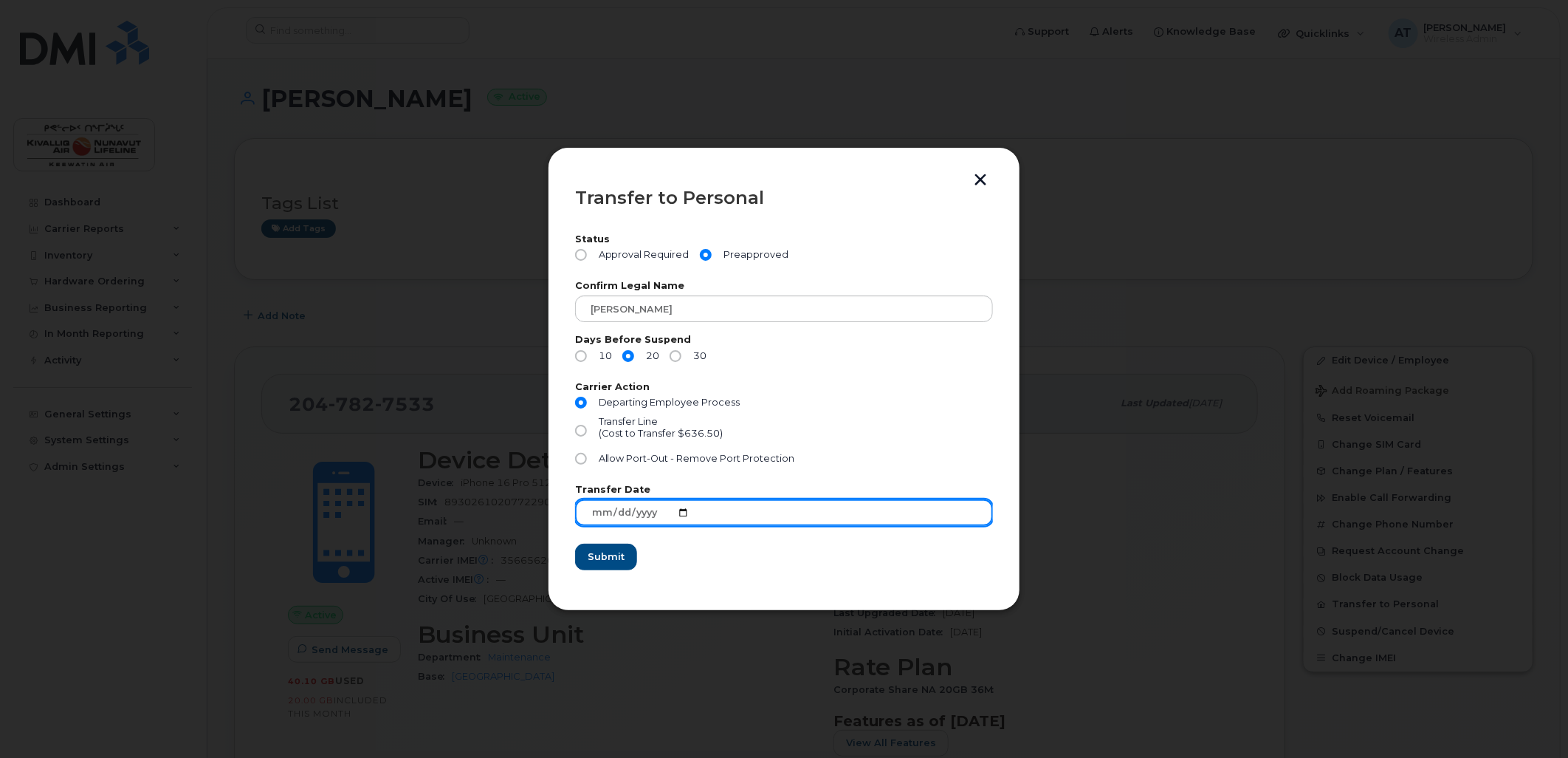
click at [680, 508] on input "2025-10-14" at bounding box center [784, 512] width 418 height 26
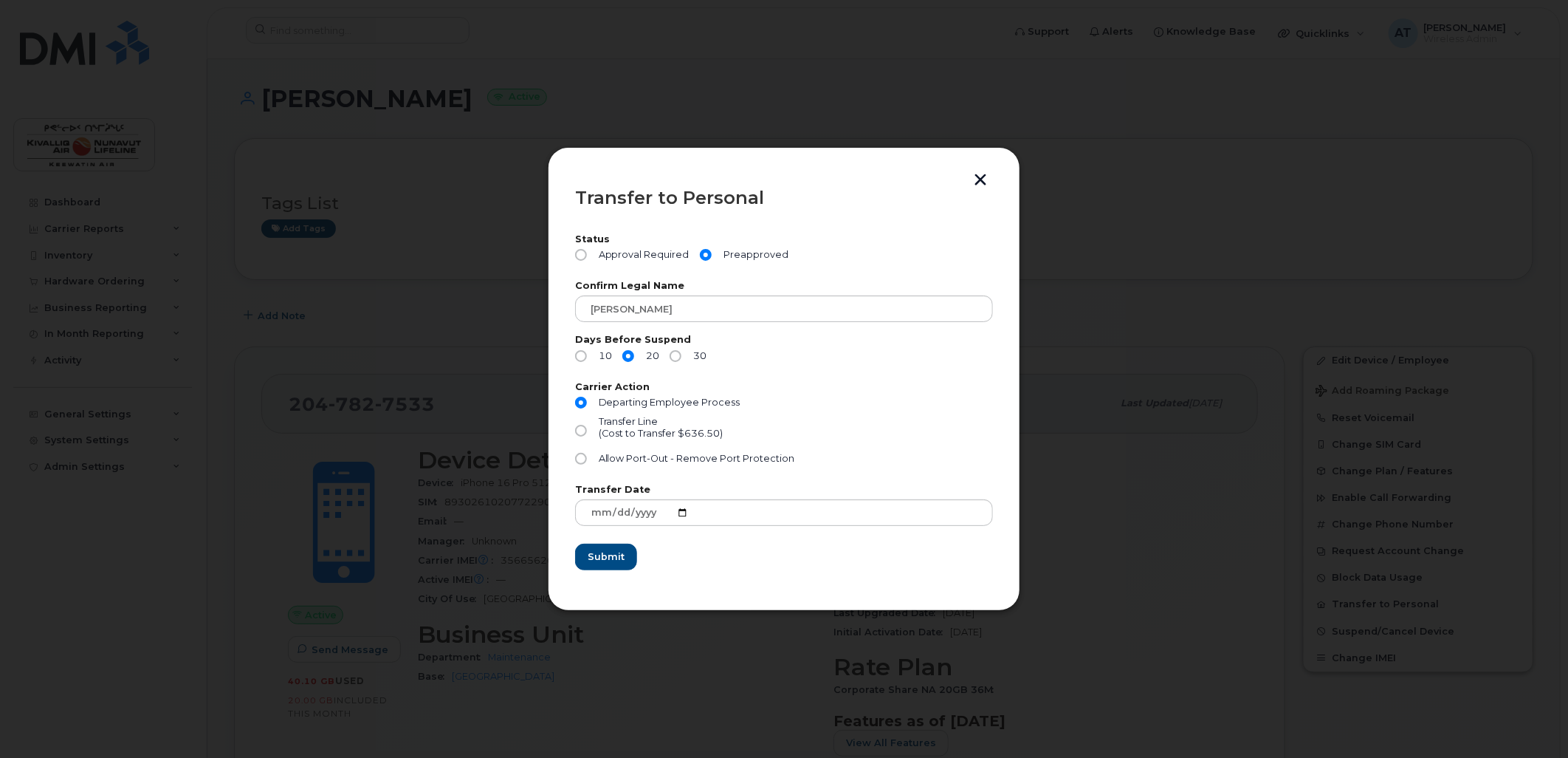
click at [722, 569] on form "Status Approval Required Preapproved Confirm Legal Name Jason Kendall Days Befo…" at bounding box center [784, 402] width 418 height 335
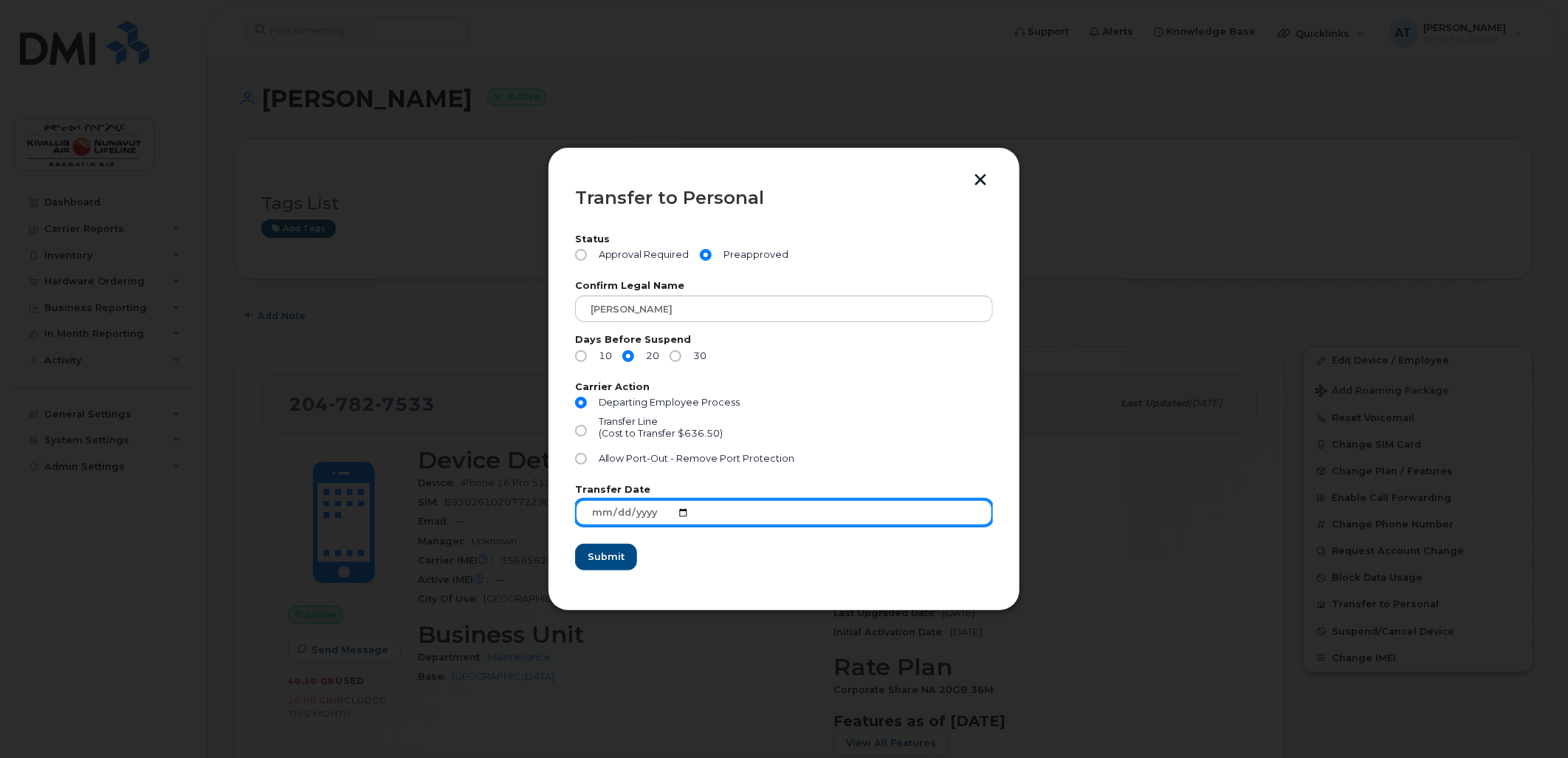
click at [676, 513] on input "2025-10-17" at bounding box center [784, 512] width 418 height 26
type input "2025-10-18"
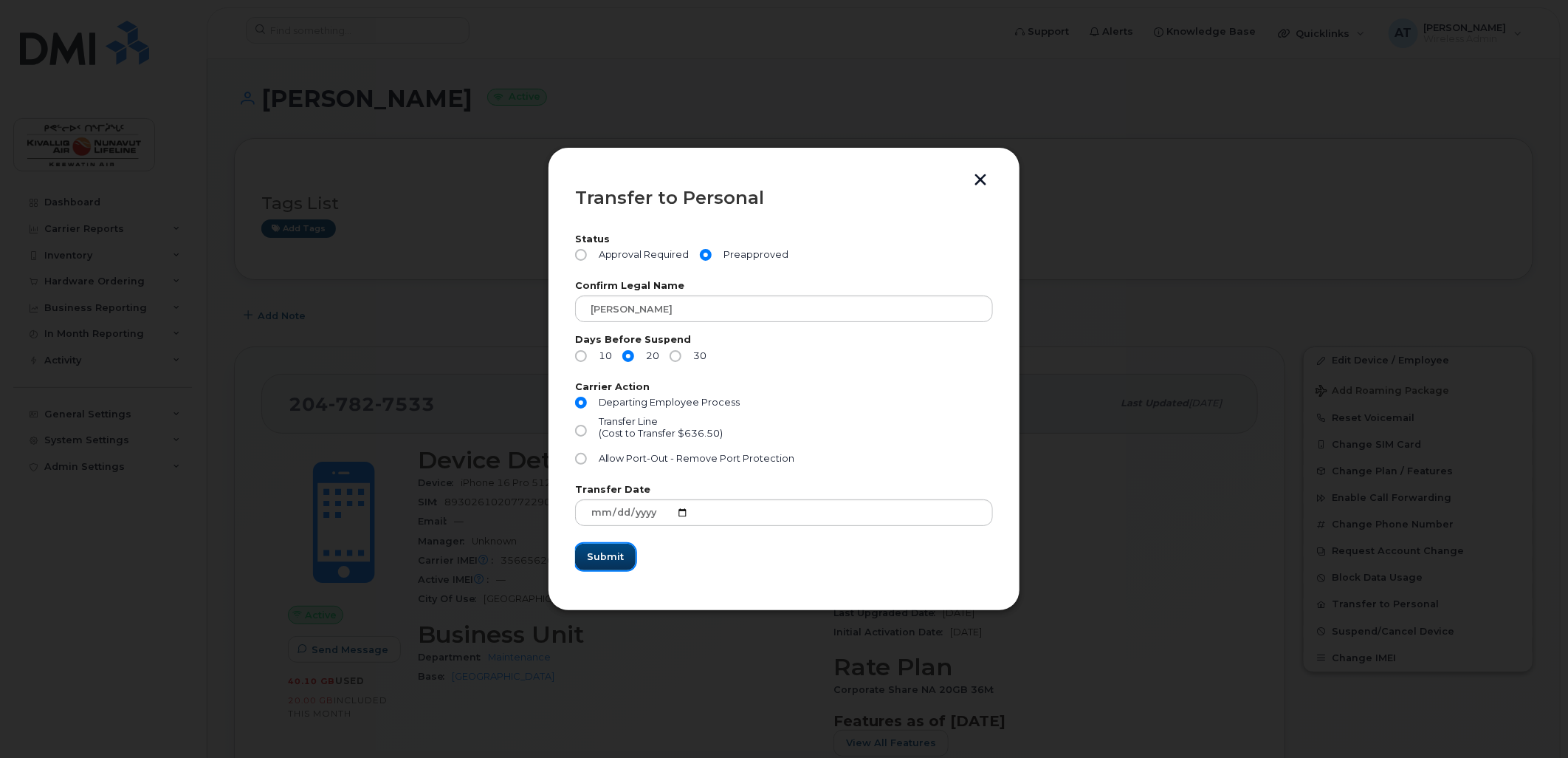
click at [606, 554] on span "Submit" at bounding box center [605, 556] width 37 height 14
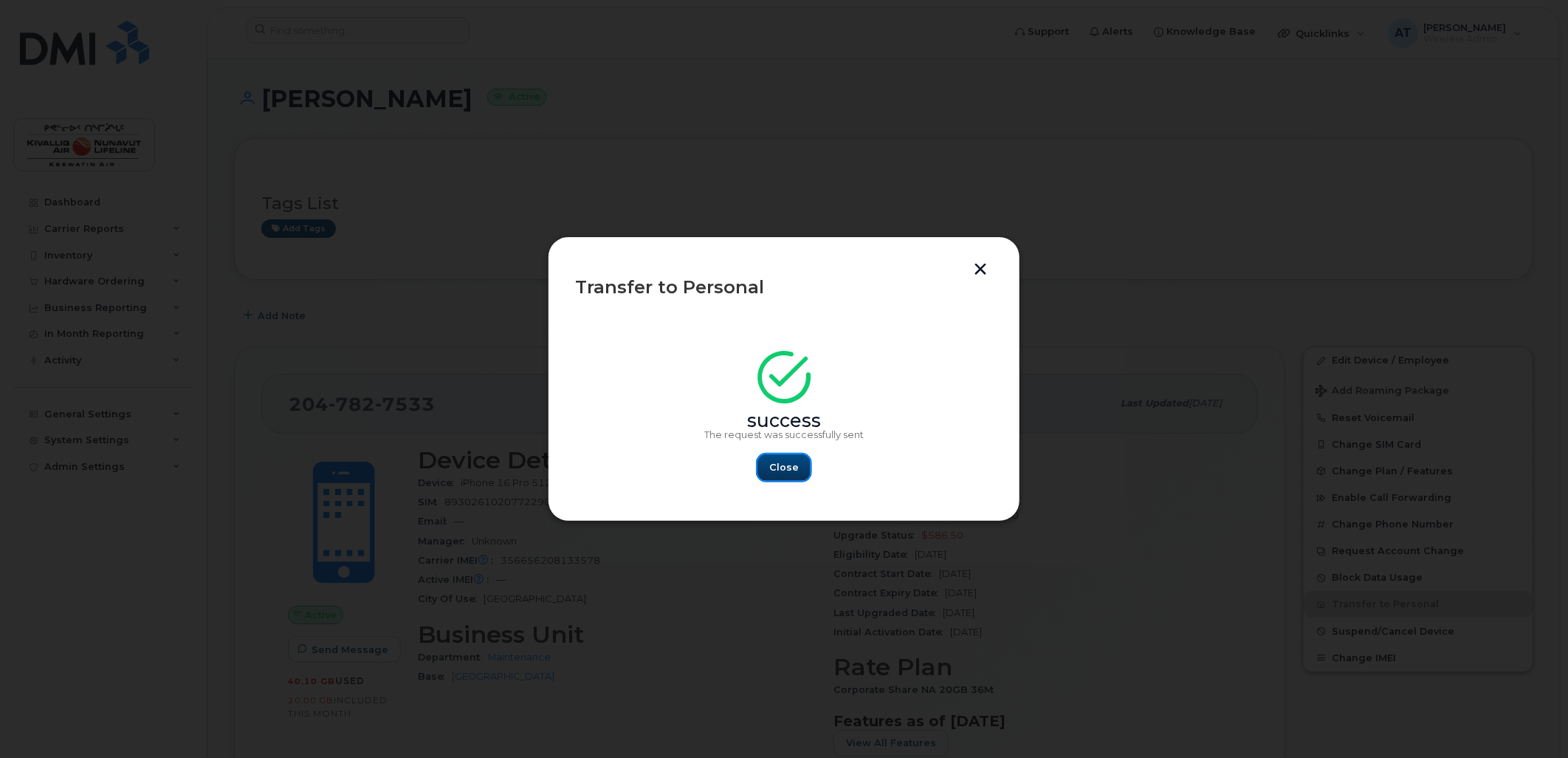
click at [778, 469] on span "Close" at bounding box center [783, 467] width 29 height 14
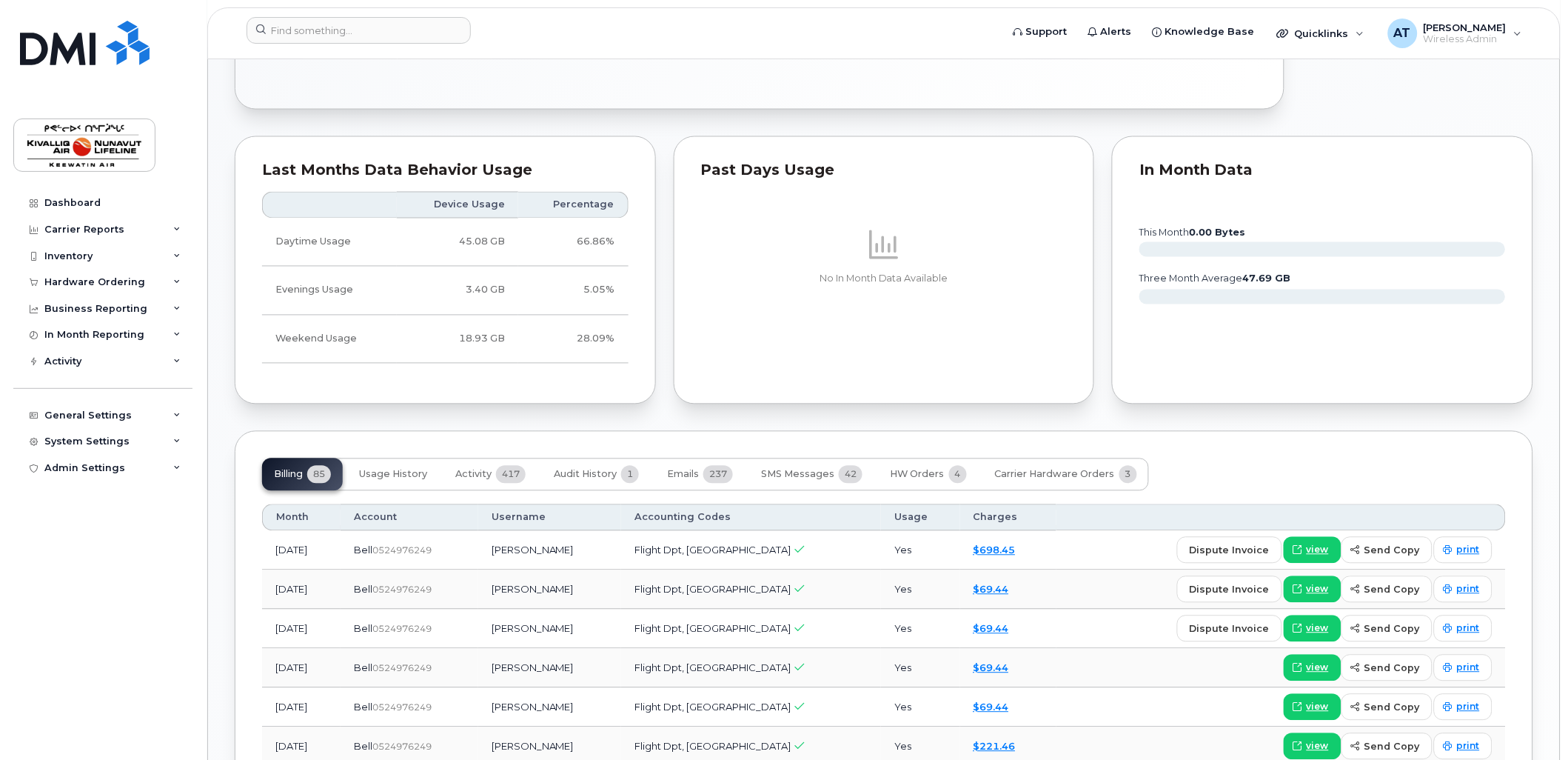
scroll to position [782, 0]
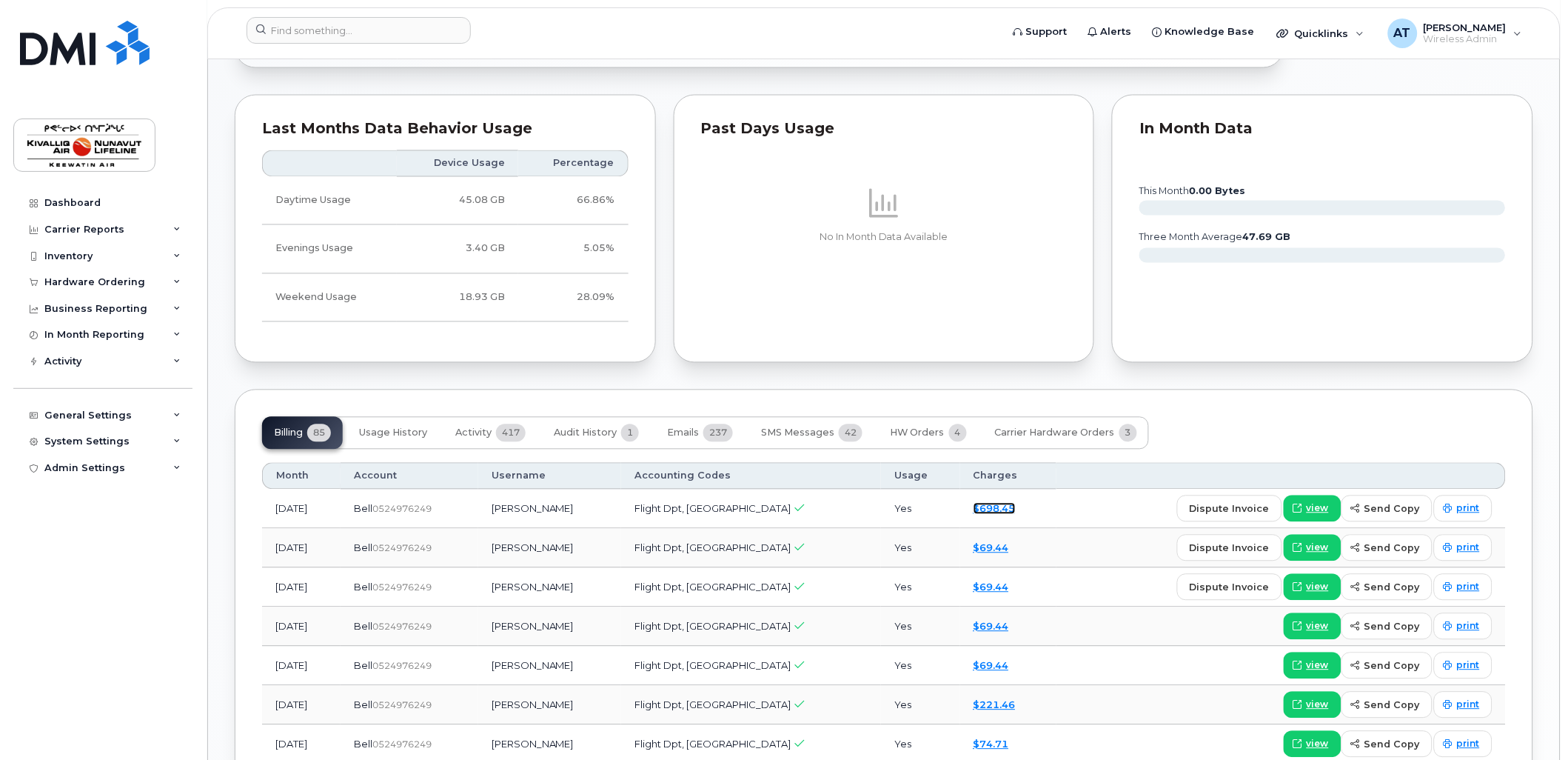
click at [976, 508] on link "$698.45" at bounding box center [994, 509] width 42 height 12
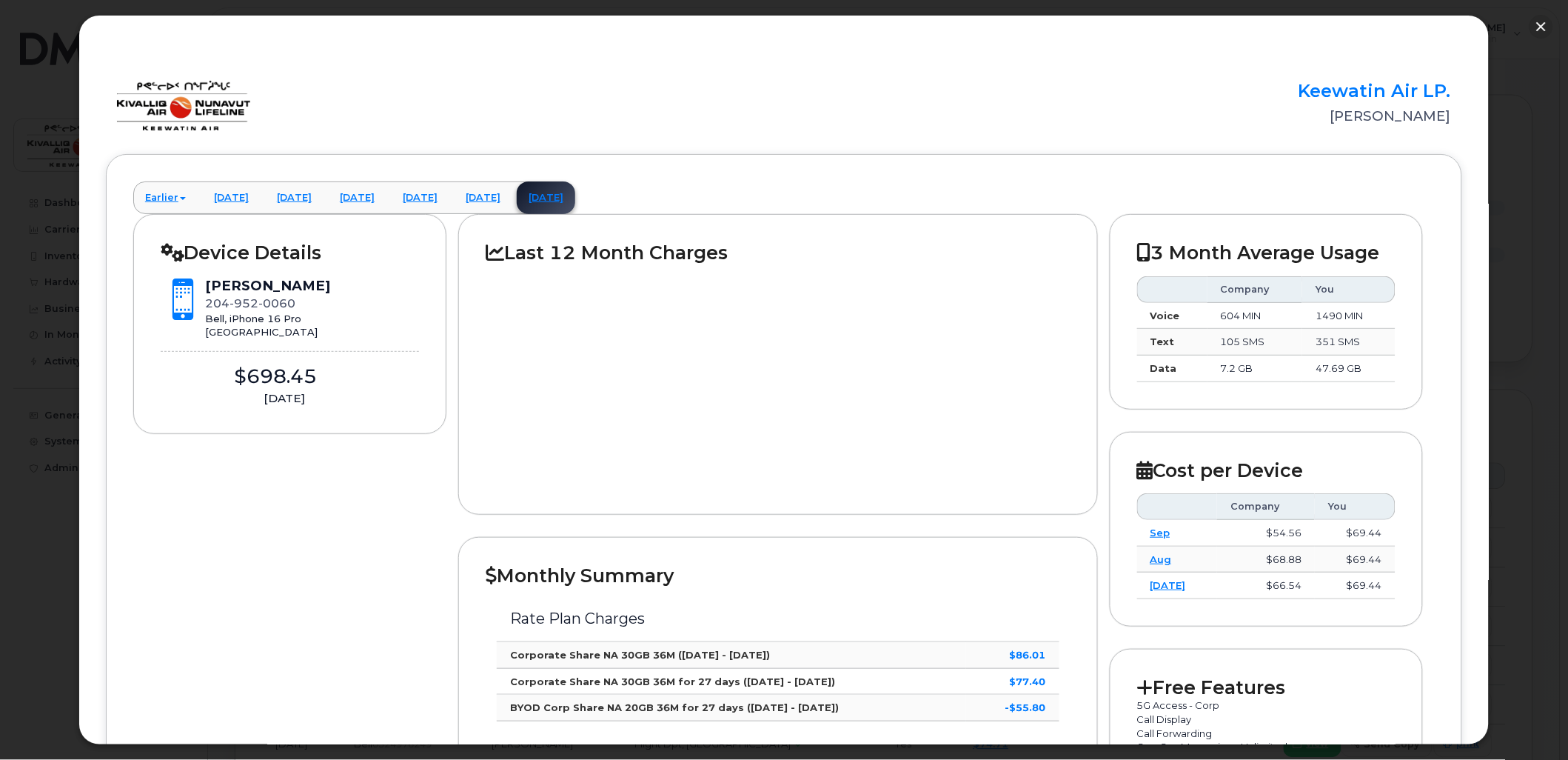
drag, startPoint x: 1567, startPoint y: 61, endPoint x: 1567, endPoint y: 87, distance: 26.0
click at [1567, 87] on div at bounding box center [784, 380] width 1568 height 760
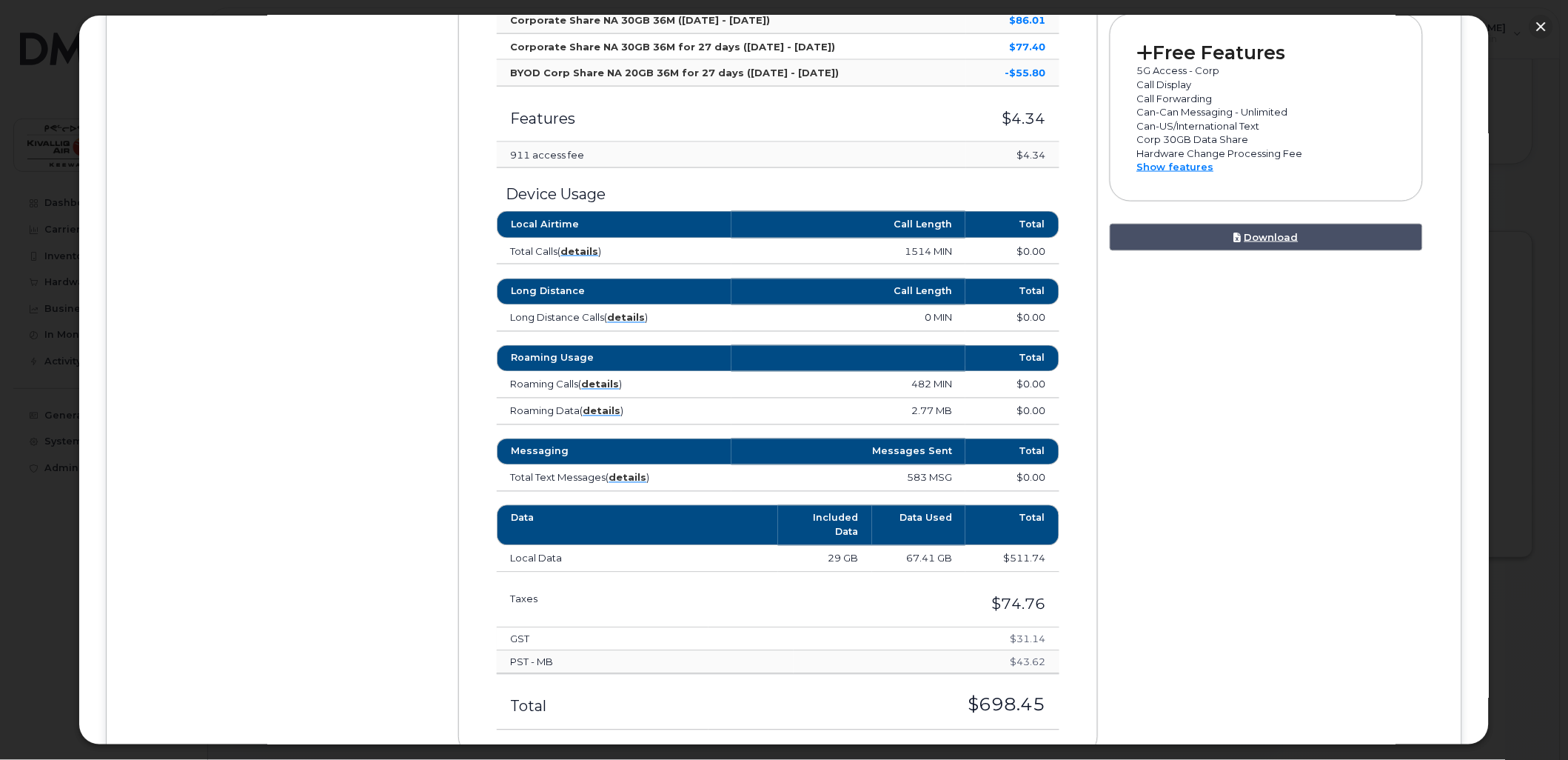
scroll to position [0, 0]
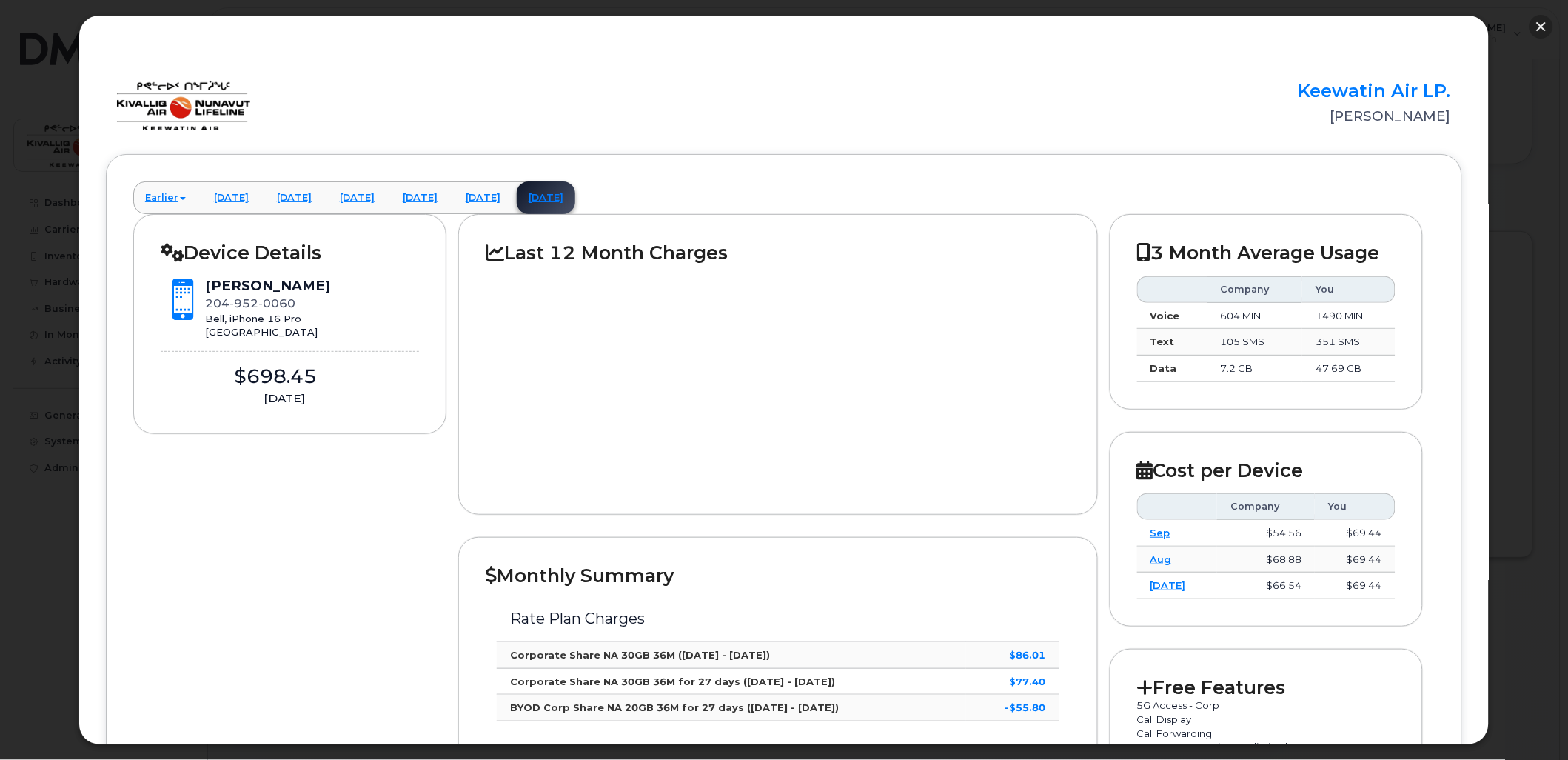
click at [1544, 20] on button "button" at bounding box center [1541, 26] width 24 height 24
